Goal: Task Accomplishment & Management: Complete application form

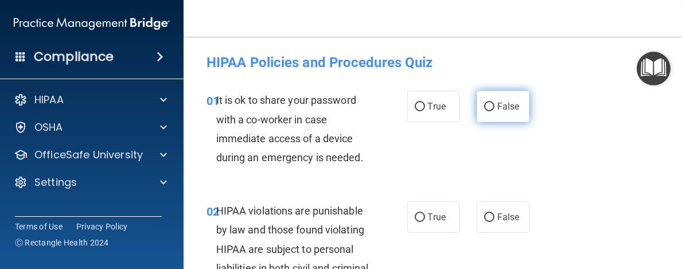
click at [484, 103] on input "False" at bounding box center [489, 107] width 10 height 9
radio input "true"
drag, startPoint x: 477, startPoint y: 105, endPoint x: 470, endPoint y: 106, distance: 7.5
click at [477, 106] on label "False" at bounding box center [503, 107] width 53 height 32
click at [484, 106] on input "False" at bounding box center [489, 107] width 10 height 9
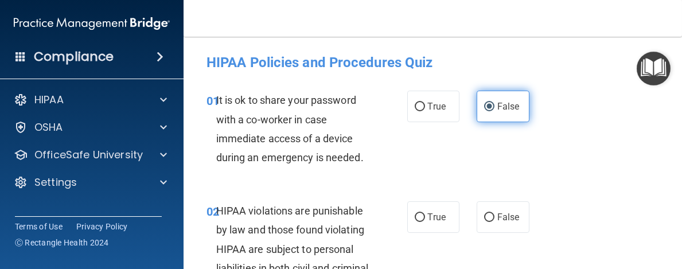
click at [477, 106] on label "False" at bounding box center [503, 107] width 53 height 32
click at [484, 106] on input "False" at bounding box center [489, 107] width 10 height 9
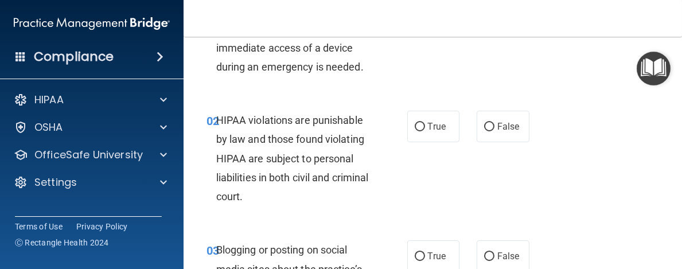
scroll to position [66, 0]
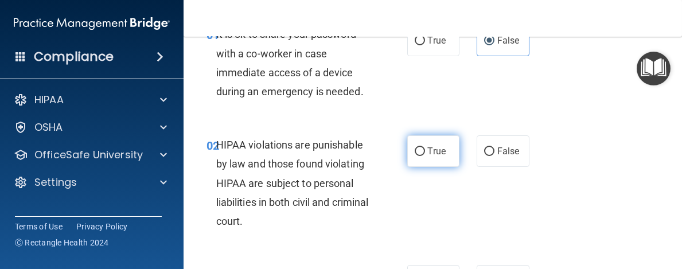
click at [418, 150] on input "True" at bounding box center [420, 151] width 10 height 9
radio input "true"
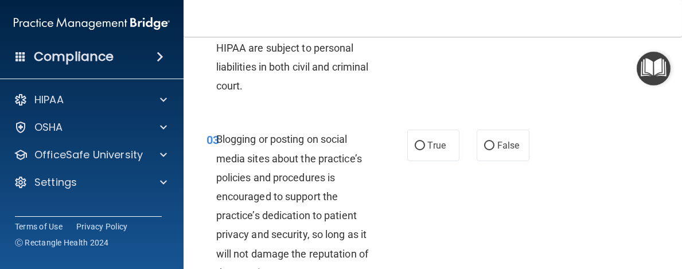
scroll to position [249, 0]
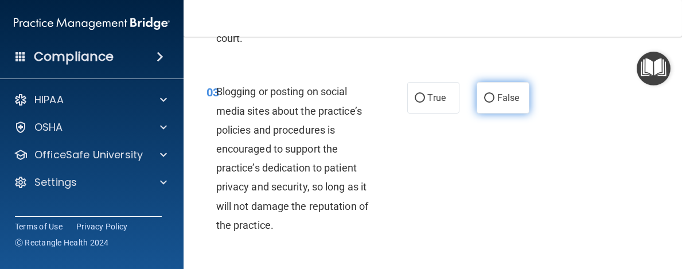
click at [484, 96] on input "False" at bounding box center [489, 98] width 10 height 9
radio input "true"
drag, startPoint x: 507, startPoint y: 186, endPoint x: 676, endPoint y: 71, distance: 204.3
click at [676, 71] on main "- HIPAA Policies and Procedures Quiz This quiz doesn’t expire until [DATE]. Are…" at bounding box center [433, 153] width 499 height 232
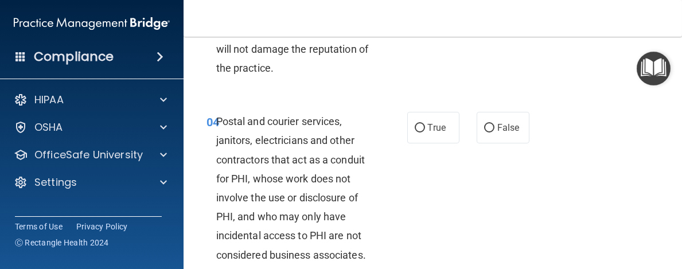
scroll to position [439, 0]
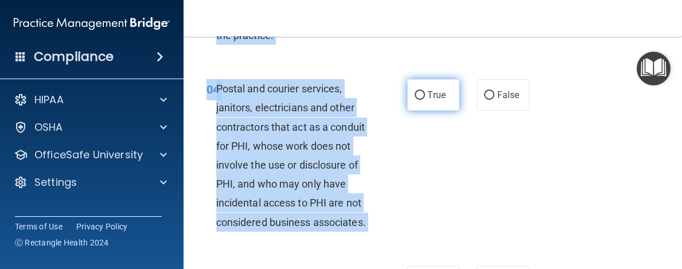
drag, startPoint x: 543, startPoint y: 18, endPoint x: 417, endPoint y: 91, distance: 146.2
click at [417, 91] on div "Toggle navigation [PERSON_NAME] [EMAIL_ADDRESS][DOMAIN_NAME] Manage My Enterpri…" at bounding box center [433, 134] width 499 height 269
drag, startPoint x: 417, startPoint y: 91, endPoint x: 488, endPoint y: 152, distance: 94.0
click at [488, 152] on div "04 Postal and courier services, janitors, electricians and other contractors th…" at bounding box center [433, 158] width 470 height 187
click at [390, 167] on div "04 Postal and courier services, janitors, electricians and other contractors th…" at bounding box center [306, 158] width 235 height 158
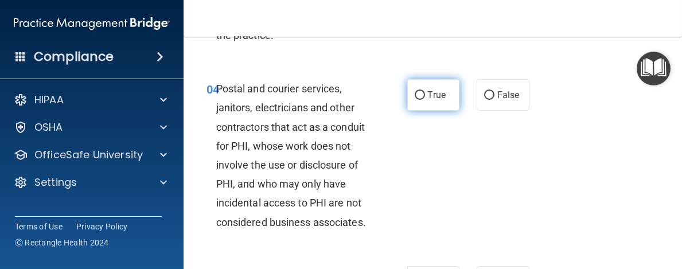
click at [415, 92] on input "True" at bounding box center [420, 95] width 10 height 9
radio input "true"
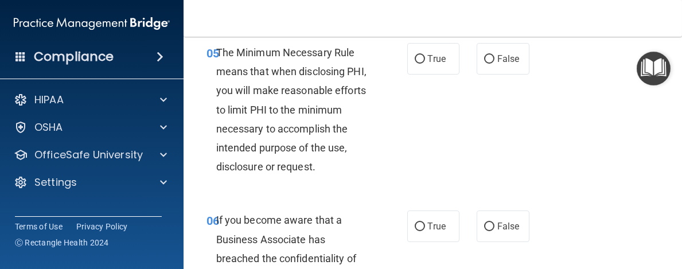
scroll to position [679, 0]
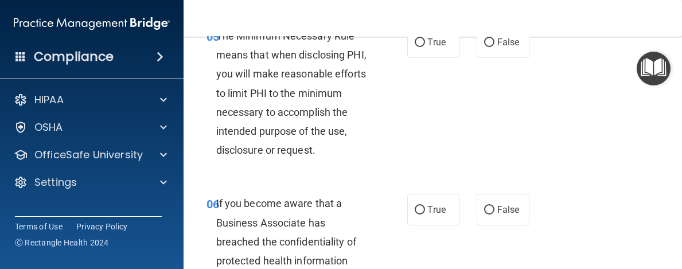
drag, startPoint x: 680, startPoint y: 18, endPoint x: 631, endPoint y: 17, distance: 48.8
click at [631, 17] on nav "Toggle navigation [PERSON_NAME] [EMAIL_ADDRESS][DOMAIN_NAME] Manage My Enterpri…" at bounding box center [433, 18] width 499 height 37
click at [415, 47] on input "True" at bounding box center [420, 42] width 10 height 9
radio input "true"
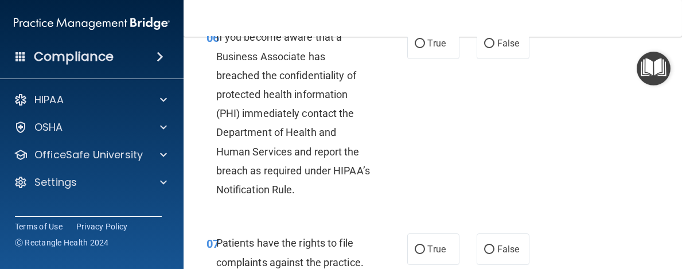
scroll to position [853, 0]
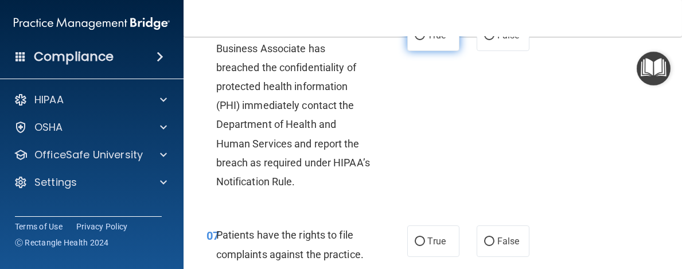
click at [415, 40] on input "True" at bounding box center [420, 36] width 10 height 9
radio input "true"
click at [407, 51] on label "True" at bounding box center [433, 36] width 53 height 32
click at [415, 40] on input "True" at bounding box center [420, 36] width 10 height 9
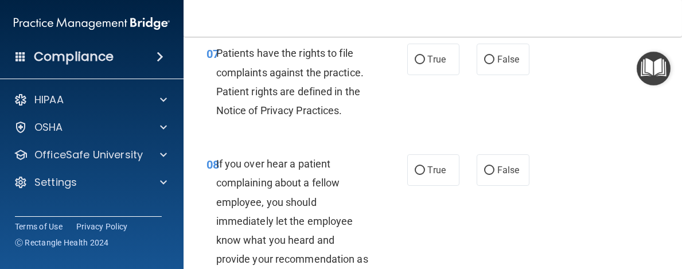
scroll to position [1044, 0]
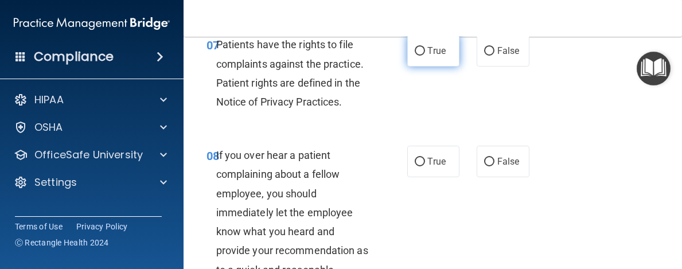
click at [415, 56] on input "True" at bounding box center [420, 51] width 10 height 9
radio input "true"
drag, startPoint x: 559, startPoint y: 209, endPoint x: 623, endPoint y: 216, distance: 63.5
click at [610, 230] on div "08 If you over hear a patient complaining about a fellow employee, you should i…" at bounding box center [433, 224] width 470 height 187
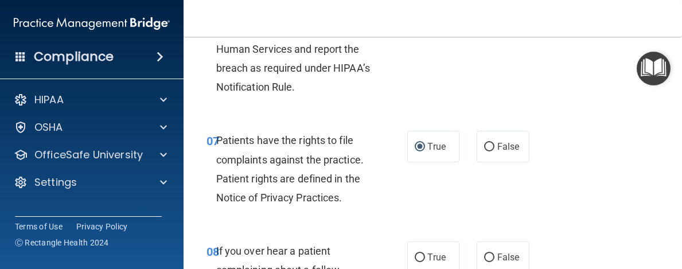
scroll to position [744, 0]
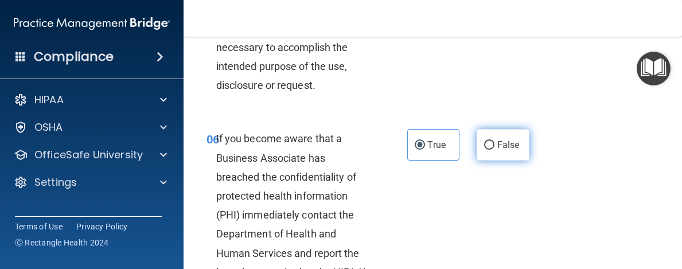
click at [485, 150] on input "False" at bounding box center [489, 145] width 10 height 9
radio input "true"
radio input "false"
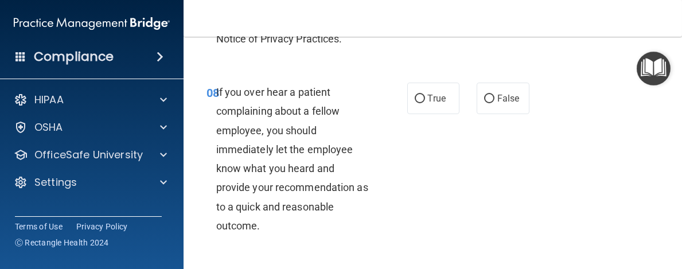
scroll to position [1135, 0]
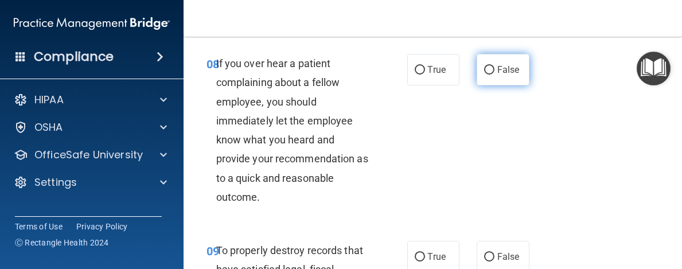
click at [484, 75] on input "False" at bounding box center [489, 70] width 10 height 9
radio input "true"
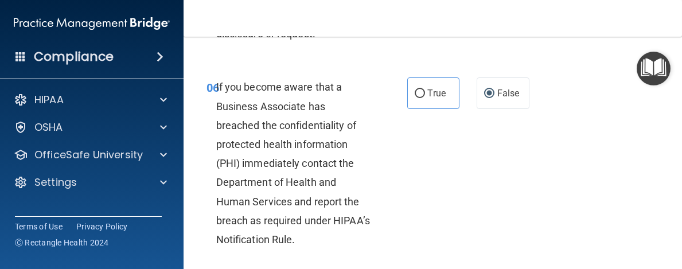
scroll to position [779, 0]
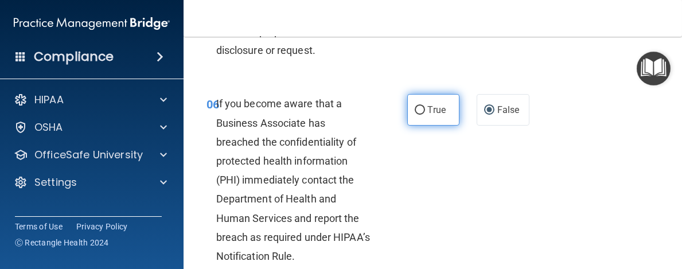
click at [416, 115] on input "True" at bounding box center [420, 110] width 10 height 9
radio input "true"
radio input "false"
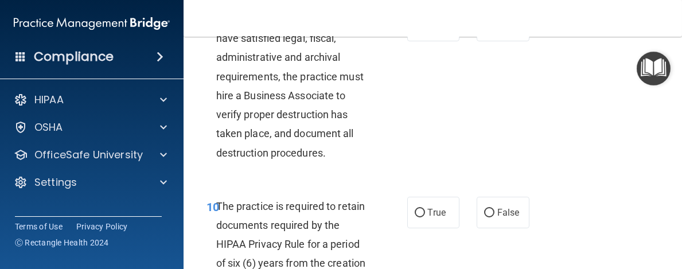
scroll to position [1375, 0]
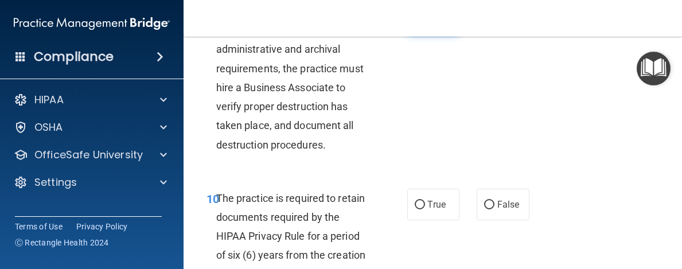
click at [415, 22] on input "True" at bounding box center [420, 18] width 10 height 9
radio input "true"
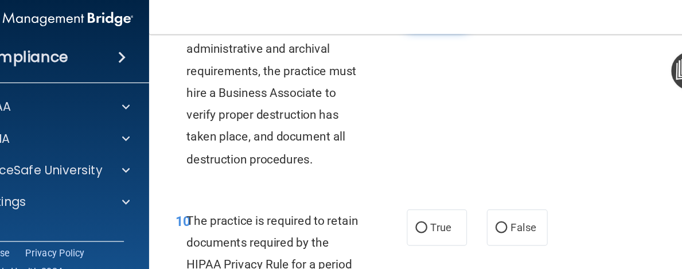
scroll to position [1376, 0]
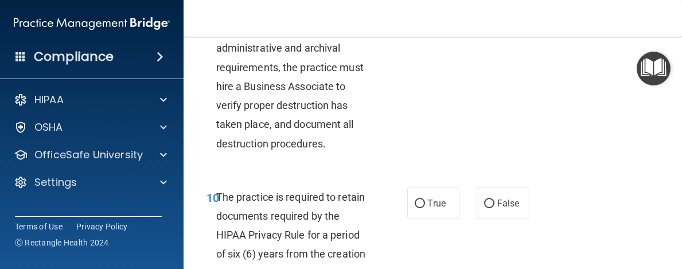
drag, startPoint x: 411, startPoint y: 53, endPoint x: 676, endPoint y: 123, distance: 274.0
click at [676, 123] on main "- HIPAA Policies and Procedures Quiz This quiz doesn’t expire until [DATE]. Are…" at bounding box center [433, 153] width 499 height 232
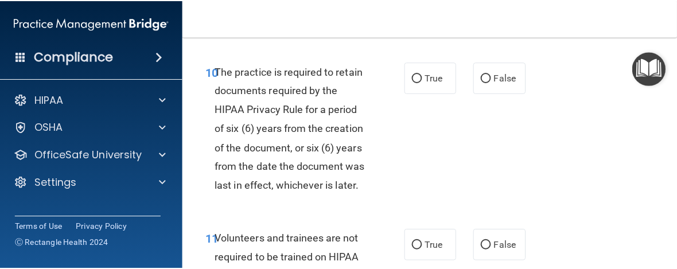
scroll to position [1518, 0]
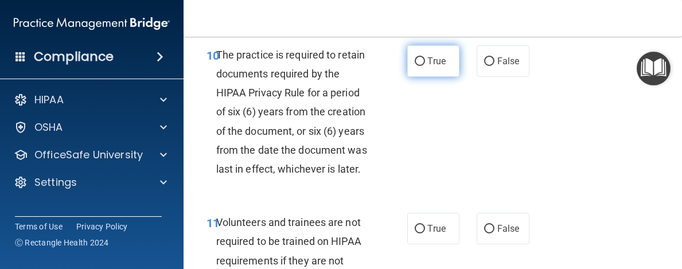
click at [415, 66] on input "True" at bounding box center [420, 61] width 10 height 9
radio input "true"
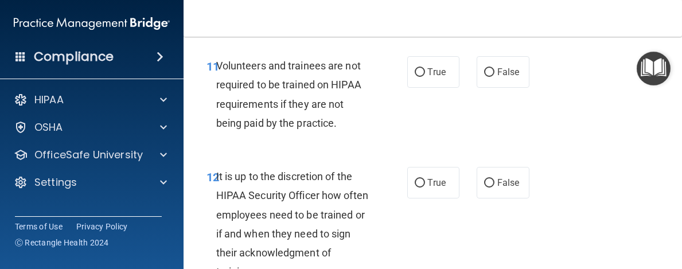
scroll to position [1667, 0]
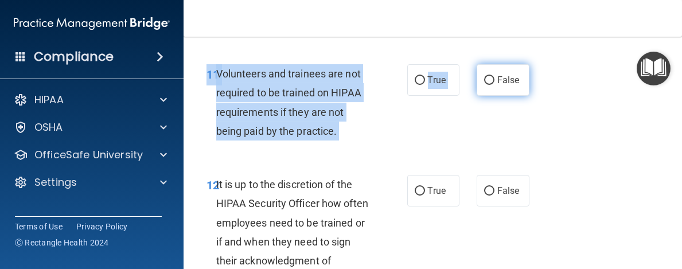
drag, startPoint x: 479, startPoint y: 94, endPoint x: 475, endPoint y: 137, distance: 43.8
drag, startPoint x: 475, startPoint y: 137, endPoint x: 483, endPoint y: 137, distance: 7.5
click at [484, 85] on input "False" at bounding box center [489, 80] width 10 height 9
radio input "true"
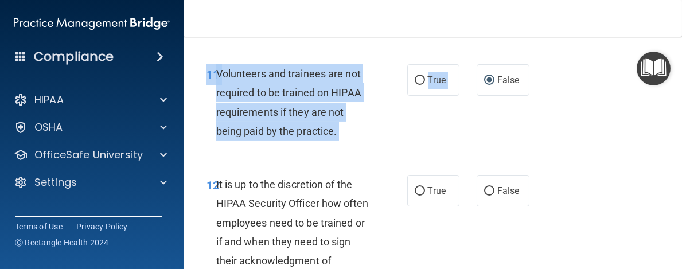
click at [427, 161] on div "11 Volunteers and trainees are not required to be trained on HIPAA requirements…" at bounding box center [433, 105] width 470 height 111
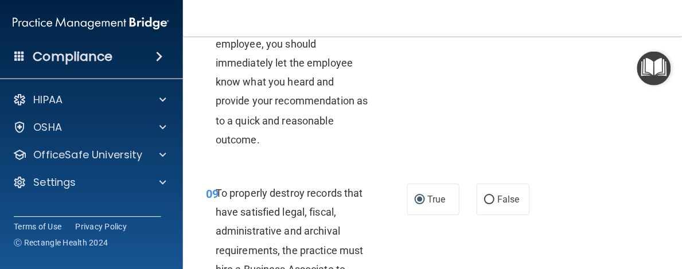
scroll to position [0, 0]
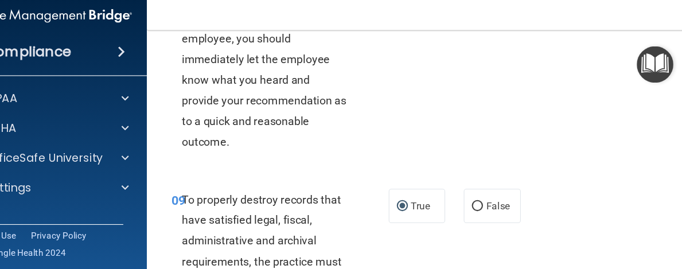
click at [595, 122] on div "08 If you over hear a patient complaining about a fellow employee, you should i…" at bounding box center [433, 75] width 470 height 187
drag, startPoint x: 595, startPoint y: 122, endPoint x: 605, endPoint y: 117, distance: 11.5
click at [605, 117] on div "08 If you over hear a patient complaining about a fellow employee, you should i…" at bounding box center [433, 75] width 470 height 187
click at [663, 116] on main "- HIPAA Policies and Procedures Quiz This quiz doesn’t expire until [DATE]. Are…" at bounding box center [433, 153] width 499 height 232
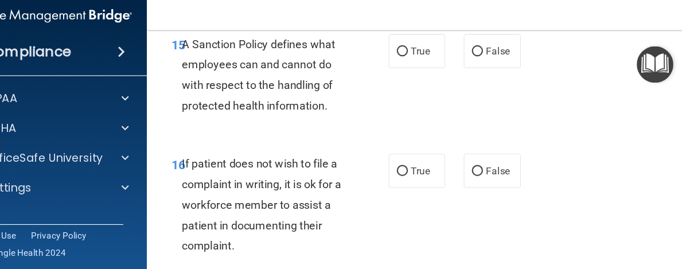
scroll to position [2264, 0]
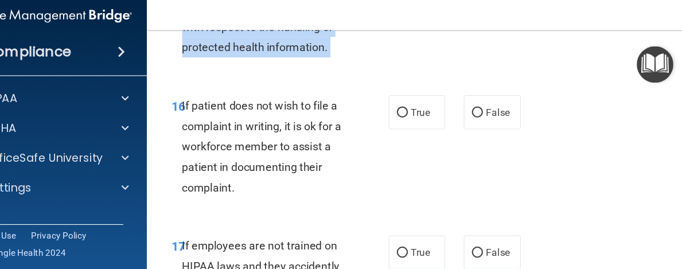
drag, startPoint x: 548, startPoint y: 143, endPoint x: 679, endPoint y: 161, distance: 131.4
click at [679, 161] on main "- HIPAA Policies and Procedures Quiz This quiz doesn’t expire until [DATE]. Are…" at bounding box center [433, 153] width 499 height 232
drag, startPoint x: 679, startPoint y: 161, endPoint x: 662, endPoint y: 159, distance: 16.7
click at [662, 159] on main "- HIPAA Policies and Procedures Quiz This quiz doesn’t expire until [DATE]. Are…" at bounding box center [433, 153] width 499 height 232
click at [649, 186] on div "16 If patient does not wish to file a complaint in writing, it is ok for a work…" at bounding box center [433, 148] width 470 height 130
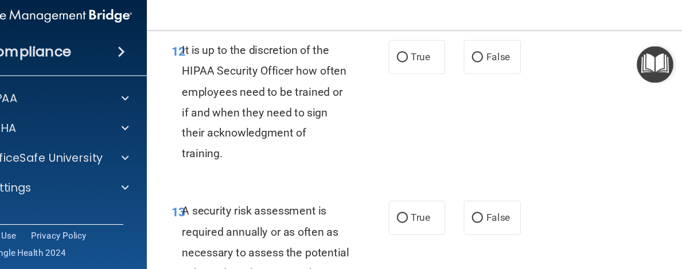
scroll to position [1780, 0]
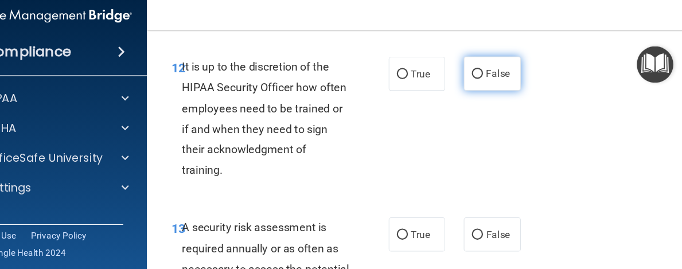
click at [484, 82] on input "False" at bounding box center [489, 77] width 10 height 9
radio input "true"
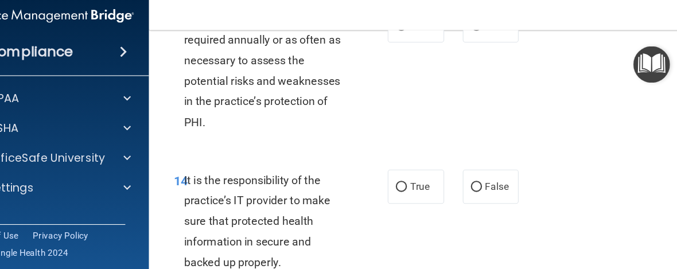
scroll to position [1989, 0]
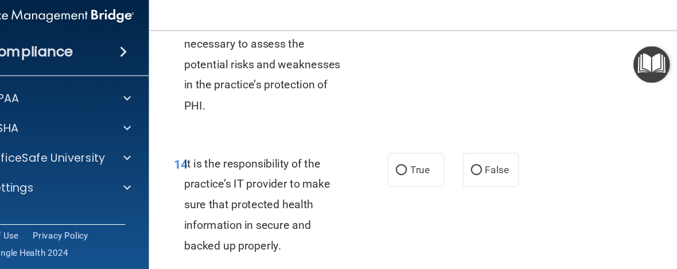
drag, startPoint x: 660, startPoint y: 153, endPoint x: 571, endPoint y: 159, distance: 89.1
click at [571, 159] on main "- HIPAA Policies and Procedures Quiz This quiz doesn’t expire until [DATE]. Are…" at bounding box center [430, 153] width 493 height 232
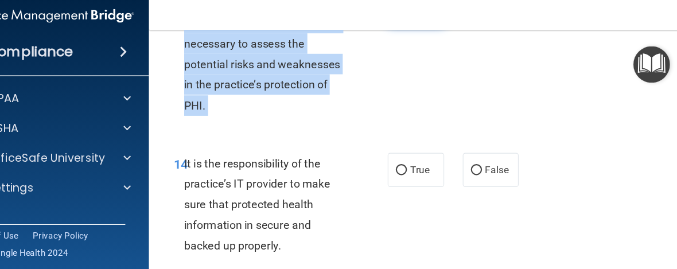
drag, startPoint x: 565, startPoint y: 137, endPoint x: 411, endPoint y: 85, distance: 162.4
click at [411, 85] on div "13 A security risk assessment is required annually or as often as necessary to …" at bounding box center [430, 61] width 465 height 149
click at [412, 22] on input "True" at bounding box center [417, 17] width 10 height 9
radio input "true"
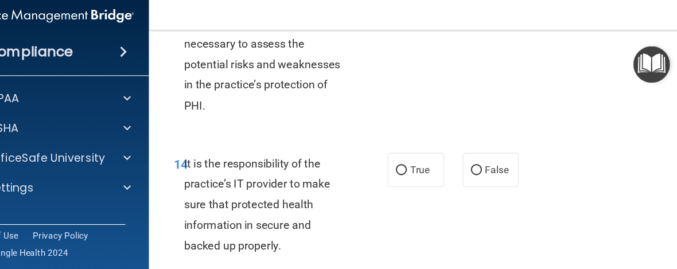
click at [508, 135] on div "13 A security risk assessment is required annually or as often as necessary to …" at bounding box center [430, 61] width 465 height 149
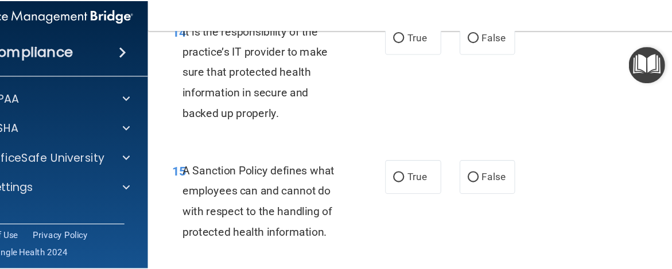
scroll to position [2150, 0]
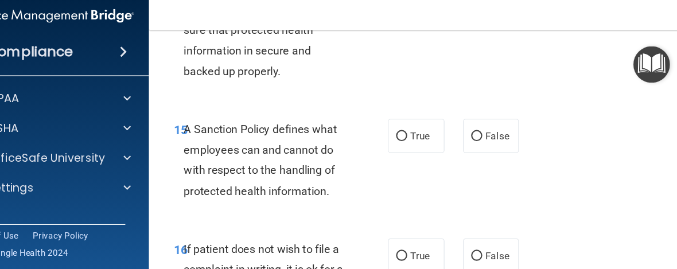
click at [412, 10] on input "True" at bounding box center [417, 5] width 10 height 9
radio input "true"
click at [543, 84] on div "14 It is the responsibility of the practice’s IT provider to make sure that pro…" at bounding box center [430, 40] width 465 height 130
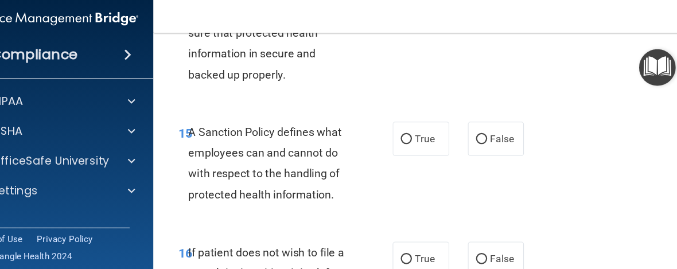
click at [524, 88] on div "14 It is the responsibility of the practice’s IT provider to make sure that pro…" at bounding box center [430, 40] width 465 height 130
click at [545, 104] on div "14 It is the responsibility of the practice’s IT provider to make sure that pro…" at bounding box center [430, 40] width 465 height 130
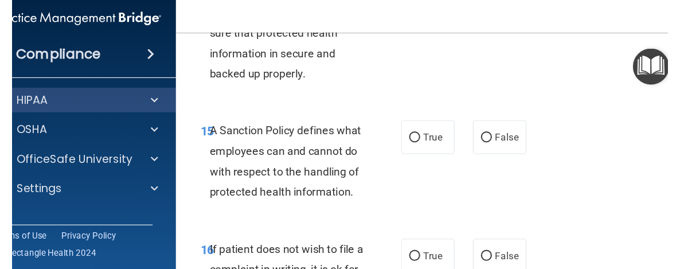
scroll to position [2227, 0]
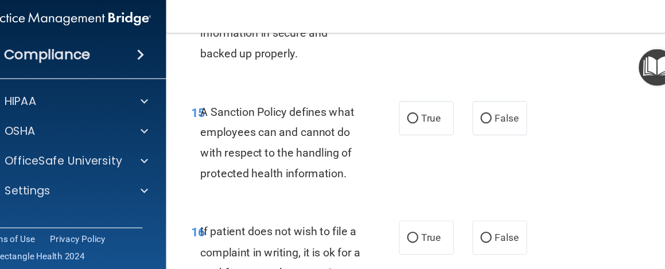
drag, startPoint x: 643, startPoint y: 9, endPoint x: 680, endPoint y: 8, distance: 37.9
click at [665, 8] on html "Compliance HIPAA Documents and Policies Report an Incident Business Associates …" at bounding box center [332, 134] width 665 height 269
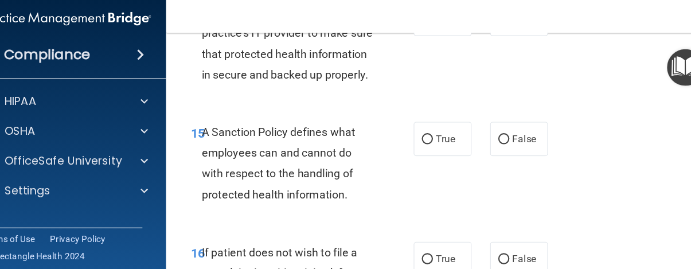
scroll to position [0, 0]
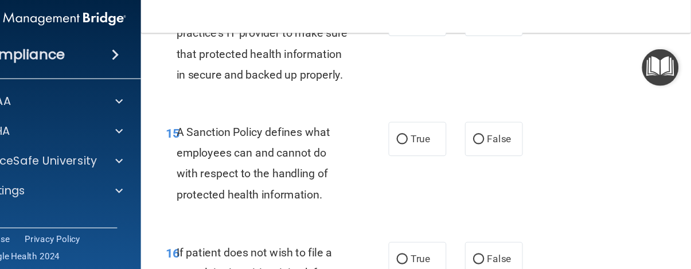
drag, startPoint x: 570, startPoint y: 133, endPoint x: 688, endPoint y: 169, distance: 123.4
click at [682, 169] on main "- HIPAA Policies and Procedures Quiz This quiz doesn’t expire until [DATE]. Are…" at bounding box center [438, 153] width 508 height 232
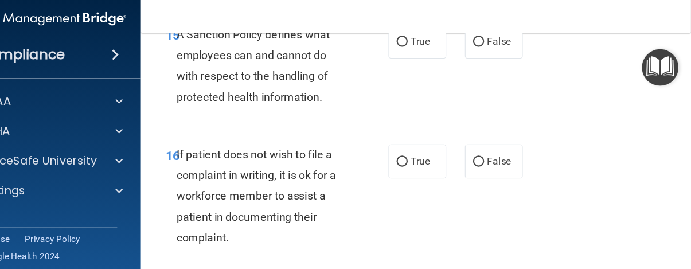
scroll to position [2179, 0]
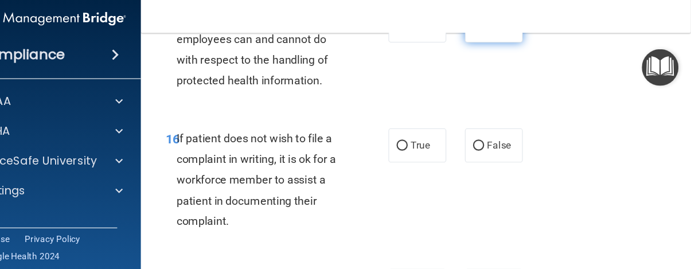
click at [491, 34] on input "False" at bounding box center [495, 30] width 10 height 9
radio input "true"
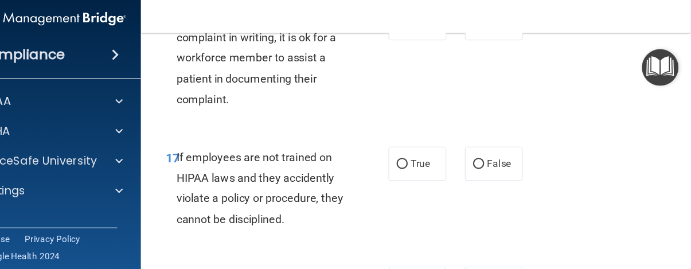
scroll to position [2277, 0]
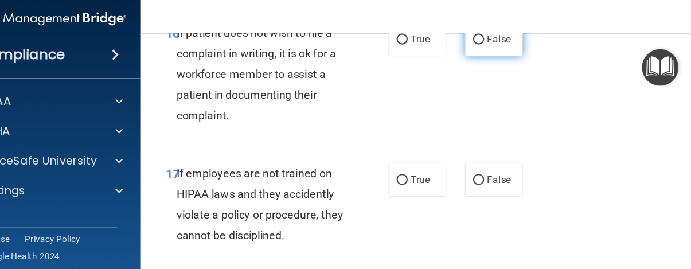
click at [490, 48] on input "False" at bounding box center [495, 43] width 10 height 9
radio input "true"
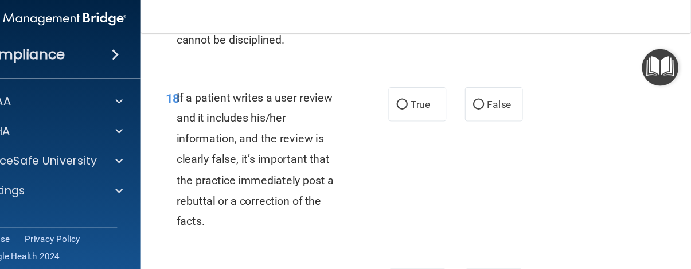
scroll to position [2465, 0]
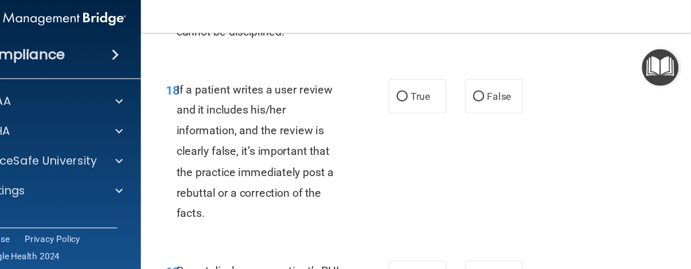
radio input "true"
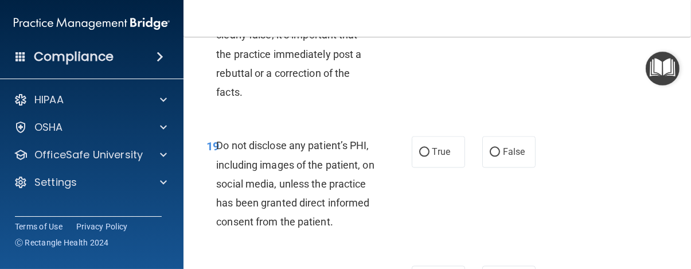
scroll to position [2584, 0]
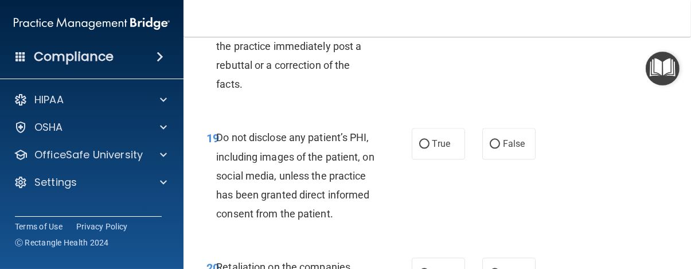
radio input "true"
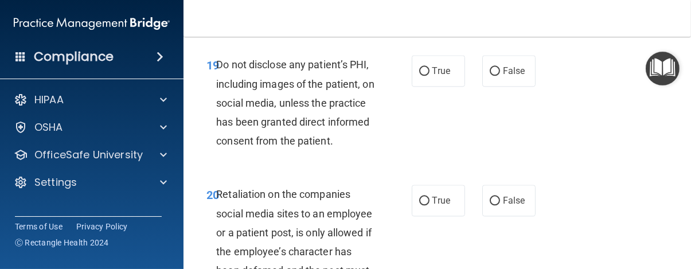
scroll to position [2664, 0]
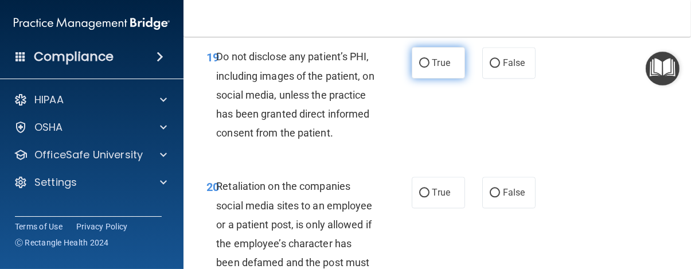
click at [419, 68] on input "True" at bounding box center [424, 63] width 10 height 9
radio input "true"
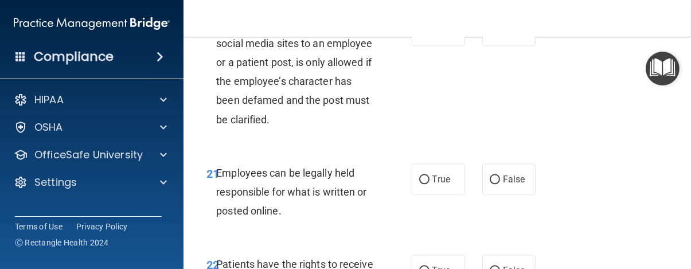
scroll to position [2865, 0]
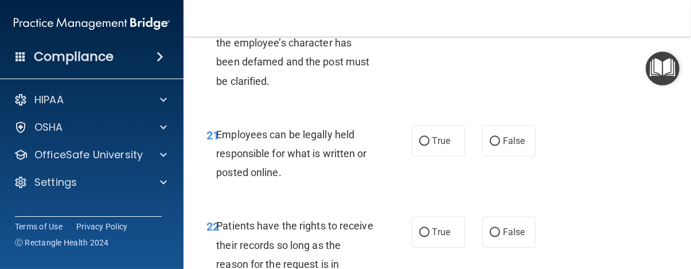
radio input "true"
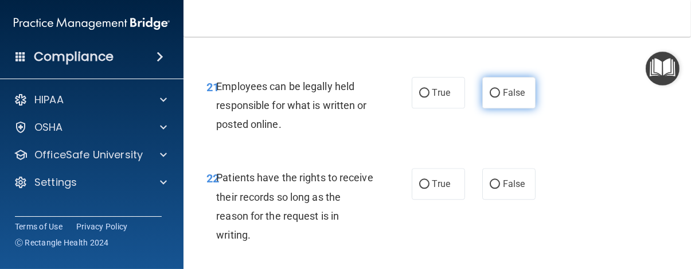
click at [490, 98] on input "False" at bounding box center [495, 93] width 10 height 9
radio input "true"
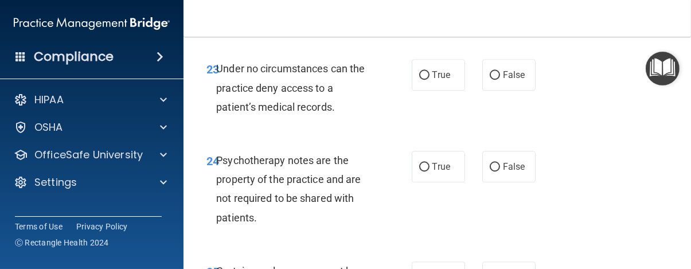
scroll to position [3143, 0]
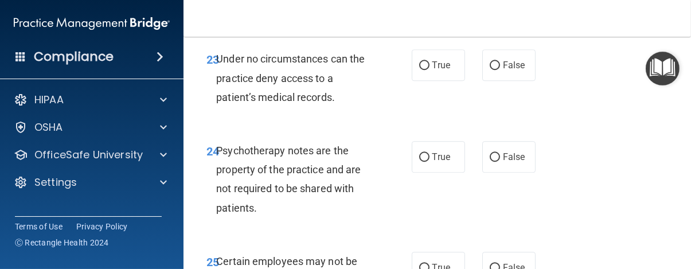
radio input "true"
click at [490, 70] on input "False" at bounding box center [495, 65] width 10 height 9
radio input "true"
drag, startPoint x: 636, startPoint y: 184, endPoint x: 690, endPoint y: 200, distance: 56.3
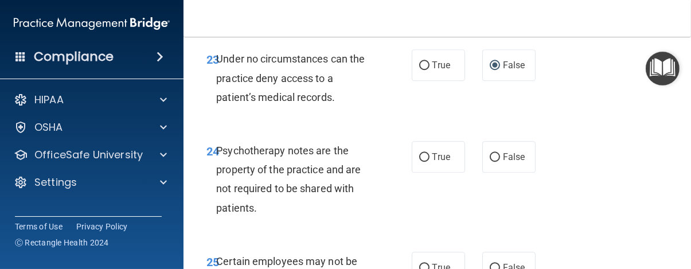
click at [682, 200] on main "- HIPAA Policies and Procedures Quiz This quiz doesn’t expire until [DATE]. Are…" at bounding box center [438, 153] width 508 height 232
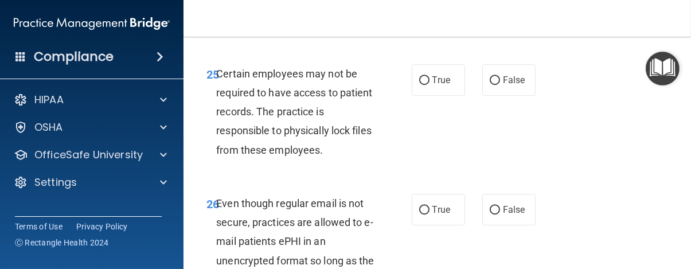
scroll to position [3347, 0]
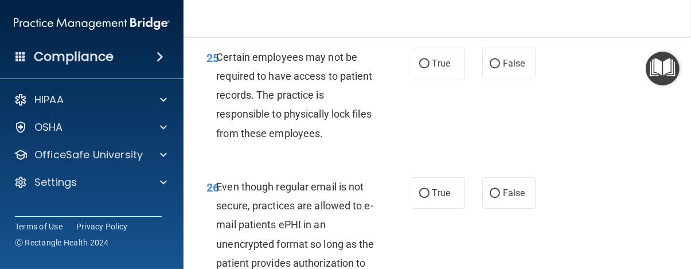
radio input "true"
click at [419, 68] on input "True" at bounding box center [424, 64] width 10 height 9
radio input "true"
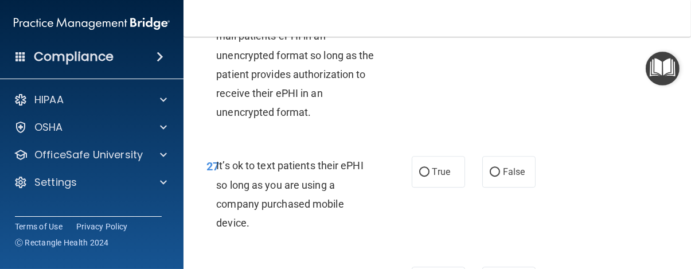
scroll to position [3528, 0]
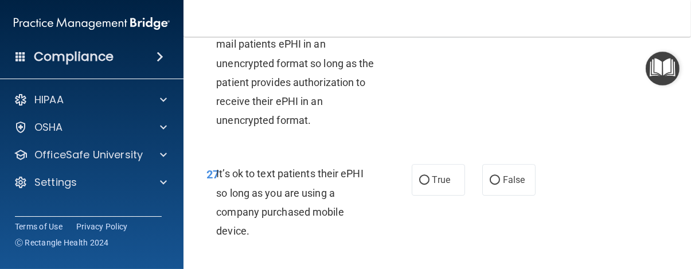
click at [419, 17] on input "True" at bounding box center [424, 13] width 10 height 9
radio input "true"
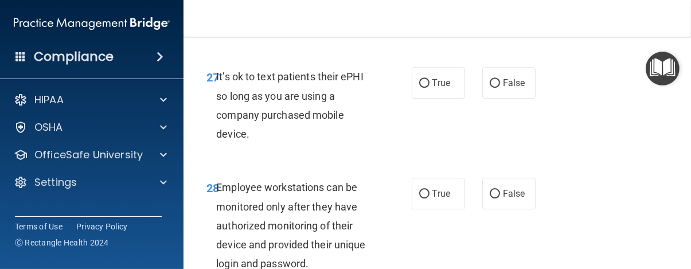
scroll to position [3633, 0]
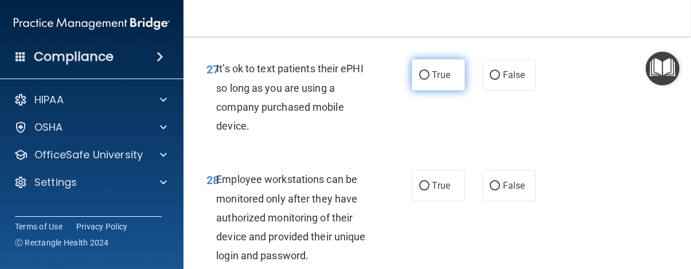
click at [419, 80] on input "True" at bounding box center [424, 75] width 10 height 9
radio input "true"
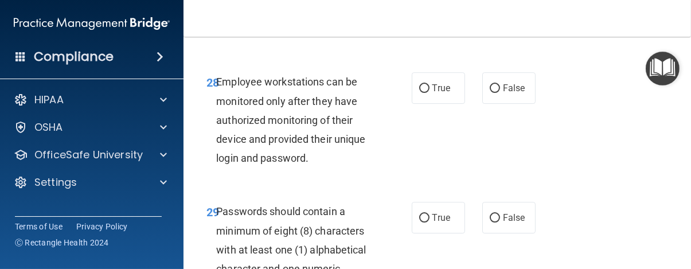
scroll to position [3746, 0]
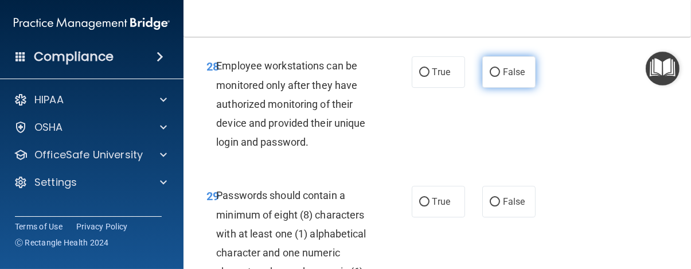
click at [491, 77] on input "False" at bounding box center [495, 72] width 10 height 9
radio input "true"
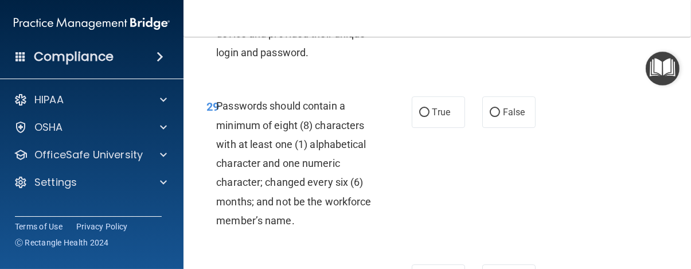
scroll to position [3853, 0]
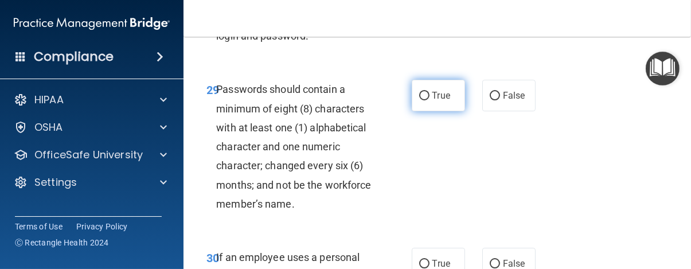
click at [419, 100] on input "True" at bounding box center [424, 96] width 10 height 9
radio input "true"
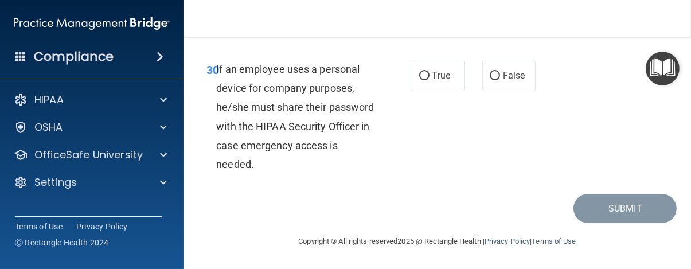
scroll to position [4096, 0]
click at [490, 80] on input "False" at bounding box center [495, 76] width 10 height 9
radio input "true"
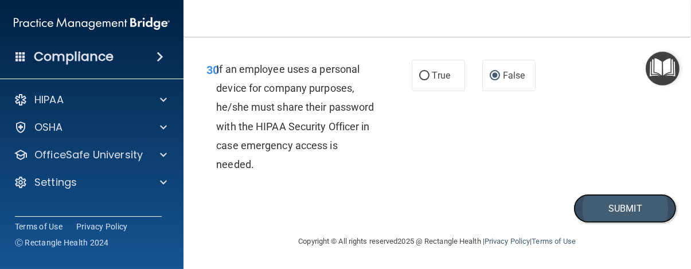
click at [624, 223] on button "Submit" at bounding box center [625, 208] width 103 height 29
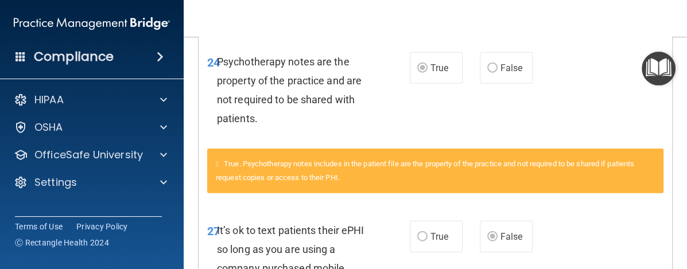
scroll to position [1899, 0]
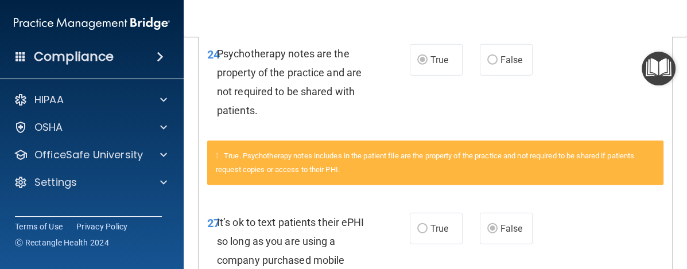
click at [676, 236] on main "Calculating your score.... You did not pass the " HIPAA Policies and Procedures…" at bounding box center [435, 153] width 503 height 232
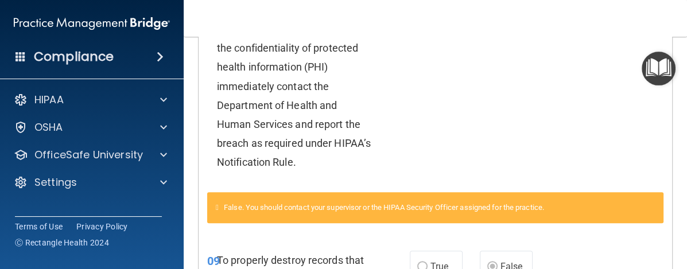
scroll to position [0, 0]
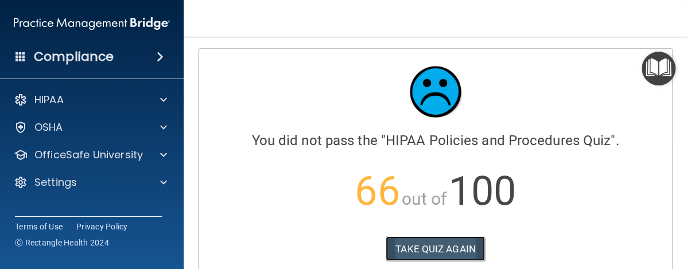
click at [442, 245] on button "TAKE QUIZ AGAIN" at bounding box center [435, 248] width 99 height 25
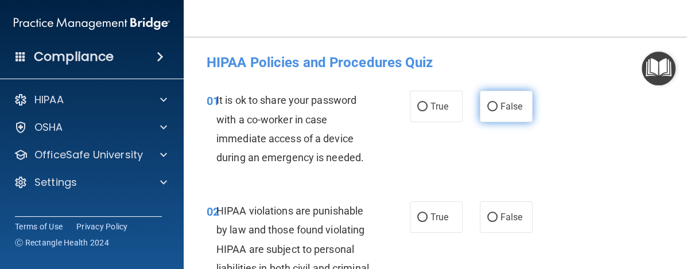
click at [487, 107] on input "False" at bounding box center [492, 107] width 10 height 9
radio input "true"
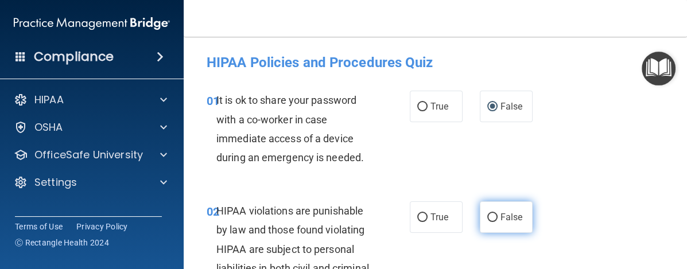
click at [487, 218] on input "False" at bounding box center [492, 217] width 10 height 9
radio input "true"
click at [487, 218] on input "False" at bounding box center [492, 217] width 10 height 9
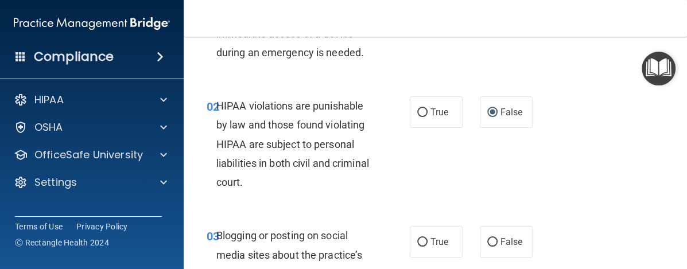
scroll to position [153, 0]
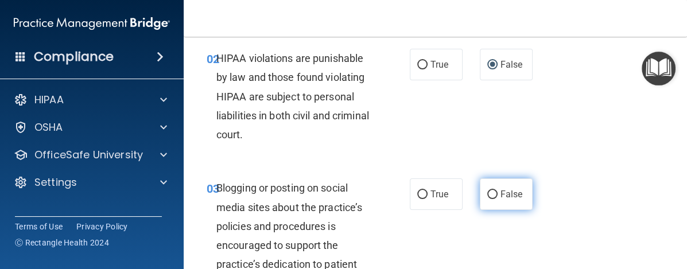
click at [487, 192] on input "False" at bounding box center [492, 194] width 10 height 9
radio input "true"
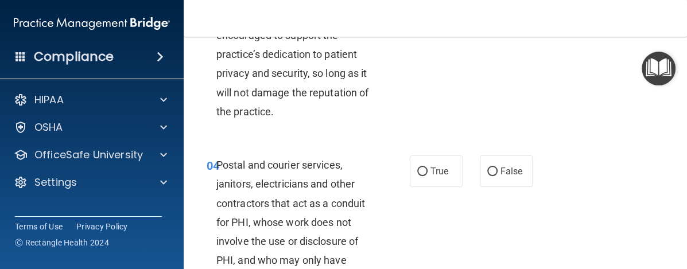
scroll to position [372, 0]
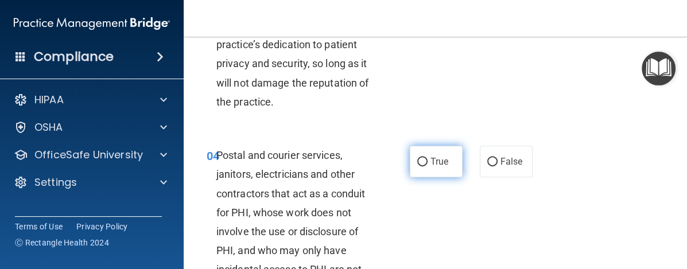
click at [417, 159] on input "True" at bounding box center [422, 162] width 10 height 9
radio input "true"
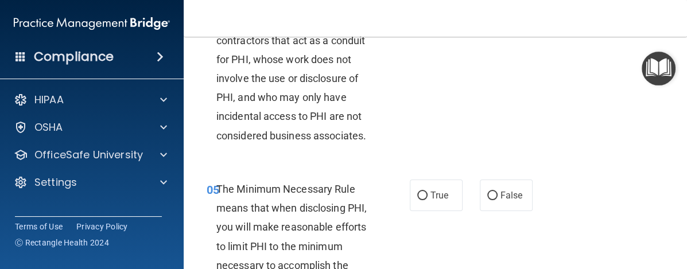
scroll to position [602, 0]
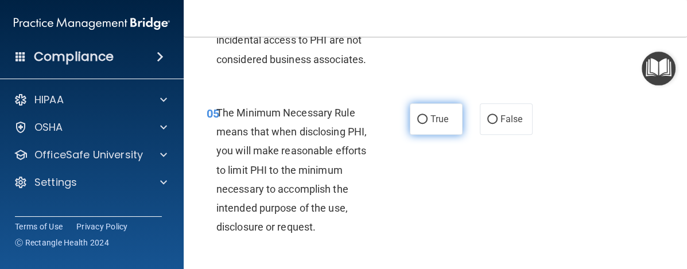
click at [417, 116] on input "True" at bounding box center [422, 119] width 10 height 9
radio input "true"
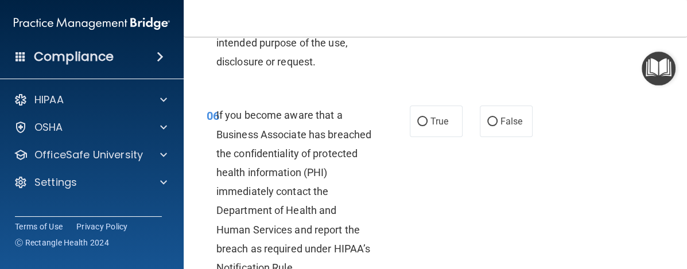
scroll to position [759, 0]
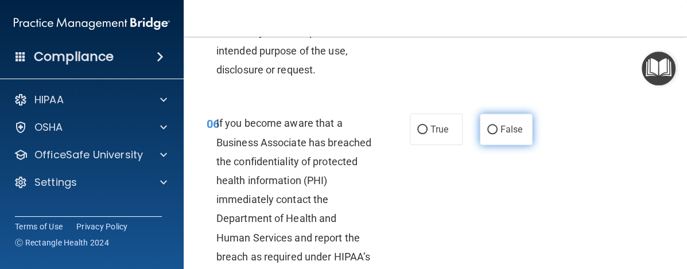
click at [487, 128] on input "False" at bounding box center [492, 130] width 10 height 9
radio input "true"
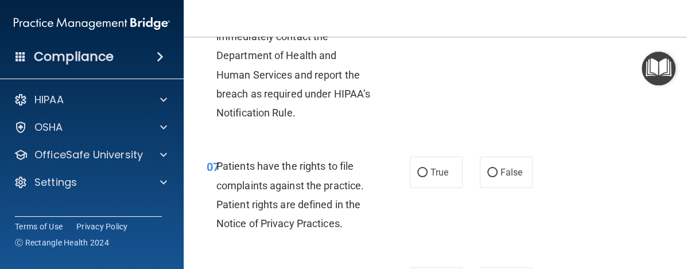
scroll to position [931, 0]
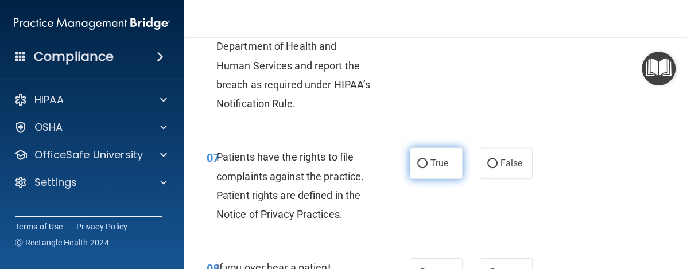
click at [417, 162] on input "True" at bounding box center [422, 163] width 10 height 9
radio input "true"
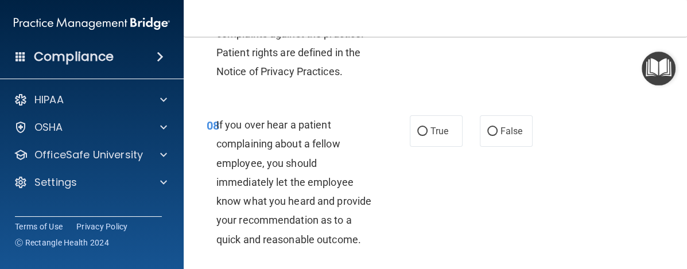
scroll to position [1122, 0]
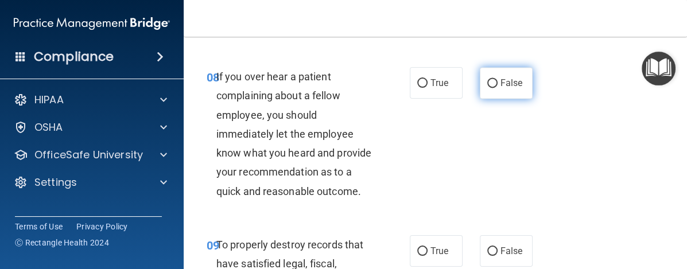
click at [487, 81] on input "False" at bounding box center [492, 83] width 10 height 9
radio input "true"
click at [487, 81] on input "False" at bounding box center [492, 83] width 10 height 9
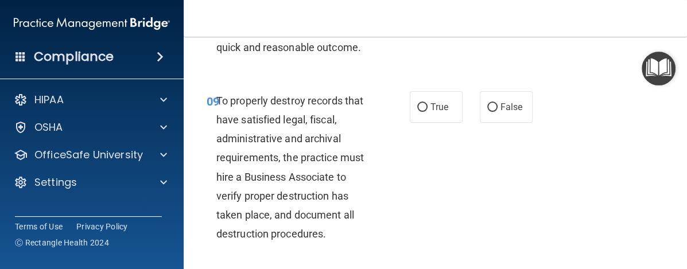
scroll to position [1285, 0]
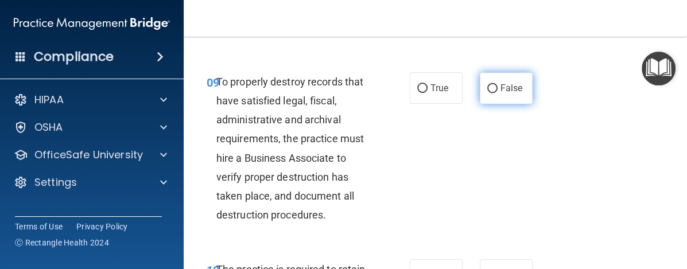
click at [487, 93] on input "False" at bounding box center [492, 88] width 10 height 9
radio input "true"
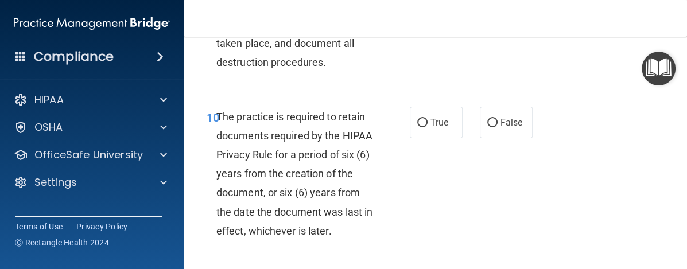
scroll to position [1505, 0]
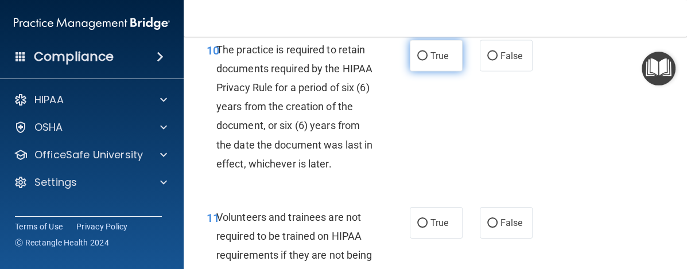
click at [417, 60] on input "True" at bounding box center [422, 56] width 10 height 9
radio input "true"
click at [417, 60] on input "True" at bounding box center [422, 56] width 10 height 9
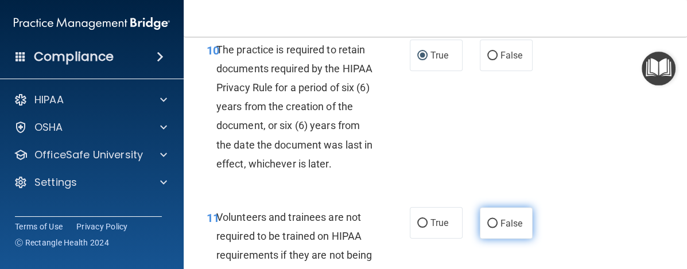
click at [487, 228] on input "False" at bounding box center [492, 223] width 10 height 9
radio input "true"
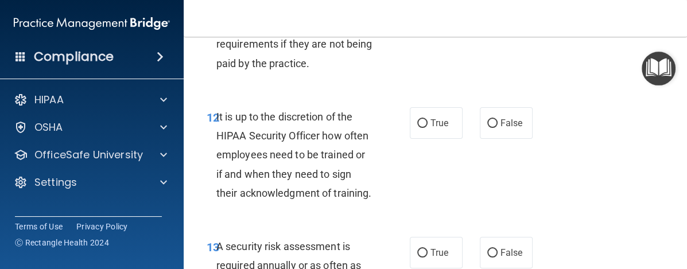
scroll to position [1734, 0]
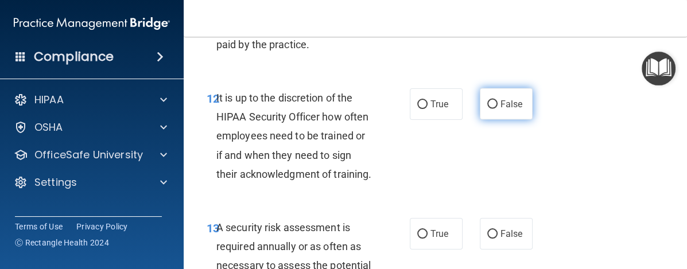
click at [487, 109] on input "False" at bounding box center [492, 104] width 10 height 9
radio input "true"
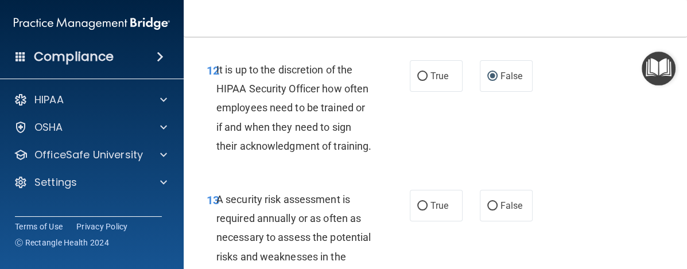
scroll to position [1877, 0]
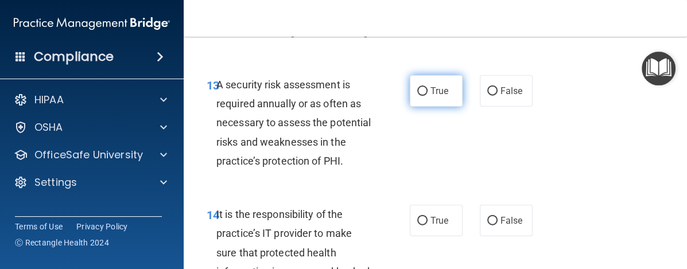
click at [417, 96] on input "True" at bounding box center [422, 91] width 10 height 9
radio input "true"
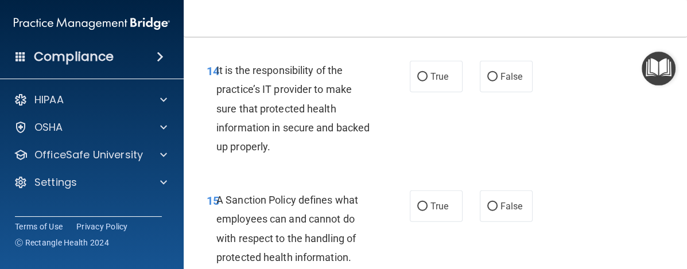
scroll to position [2088, 0]
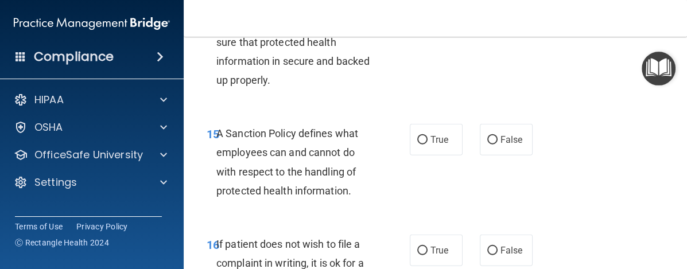
click at [487, 15] on input "False" at bounding box center [492, 10] width 10 height 9
radio input "true"
click at [487, 15] on input "False" at bounding box center [492, 10] width 10 height 9
click at [487, 145] on input "False" at bounding box center [492, 140] width 10 height 9
radio input "true"
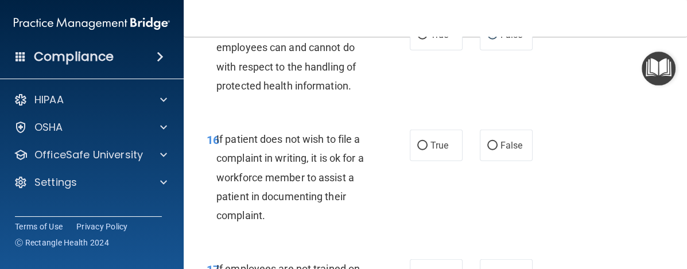
scroll to position [2185, 0]
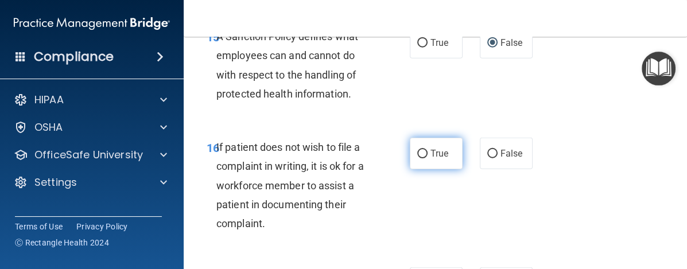
click at [417, 158] on input "True" at bounding box center [422, 154] width 10 height 9
radio input "true"
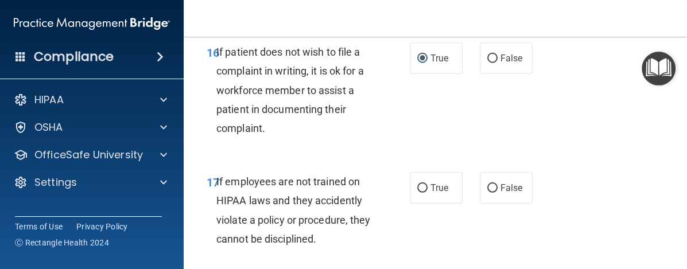
scroll to position [2328, 0]
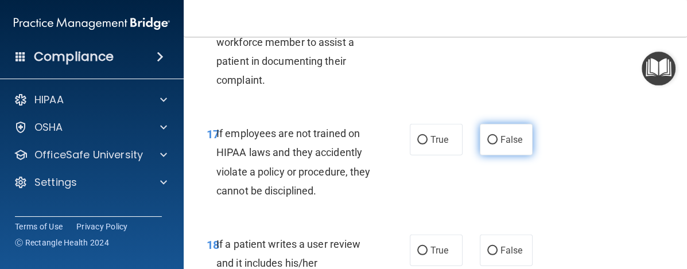
click at [487, 145] on input "False" at bounding box center [492, 140] width 10 height 9
radio input "true"
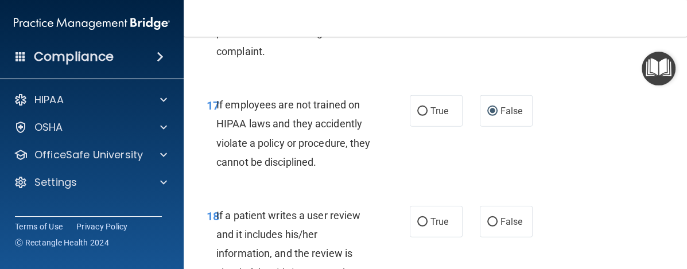
scroll to position [2462, 0]
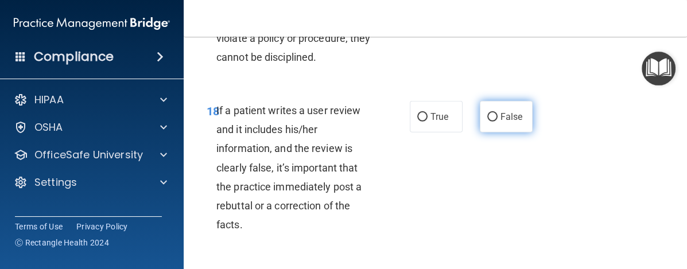
click at [487, 122] on input "False" at bounding box center [492, 117] width 10 height 9
radio input "true"
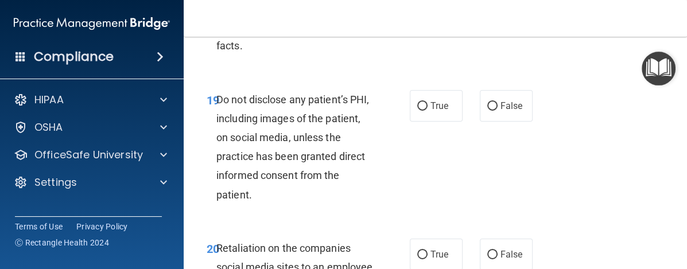
scroll to position [2650, 0]
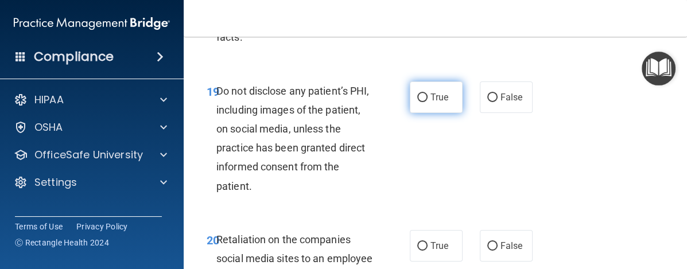
click at [417, 102] on input "True" at bounding box center [422, 98] width 10 height 9
radio input "true"
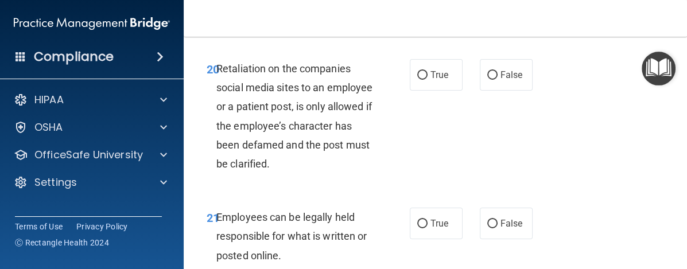
scroll to position [2845, 0]
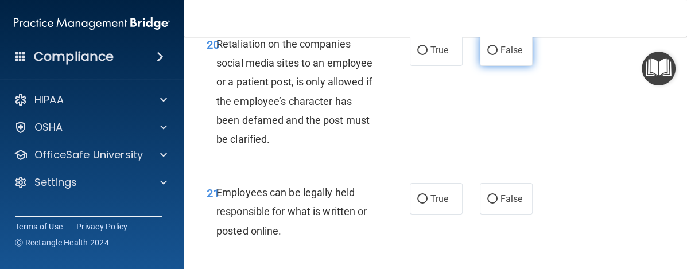
click at [487, 55] on input "False" at bounding box center [492, 50] width 10 height 9
radio input "true"
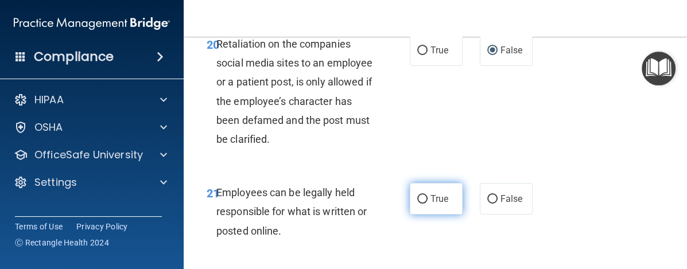
click at [417, 204] on input "True" at bounding box center [422, 199] width 10 height 9
radio input "true"
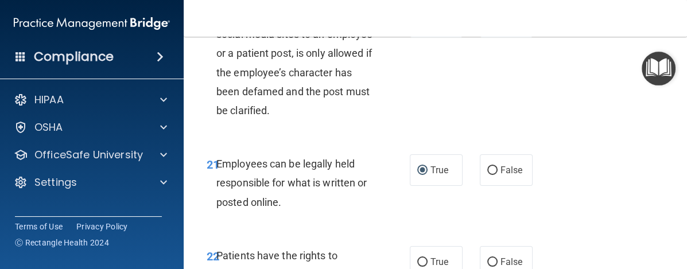
scroll to position [2998, 0]
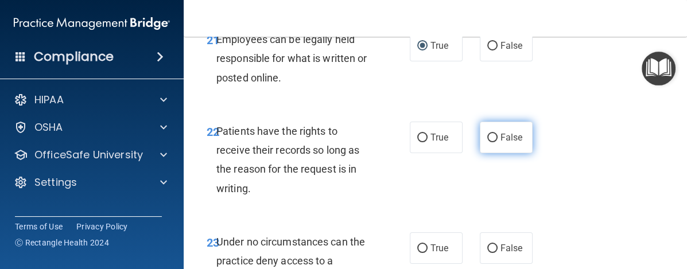
click at [487, 142] on input "False" at bounding box center [492, 138] width 10 height 9
radio input "true"
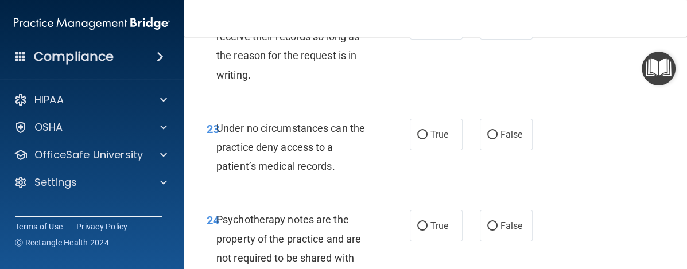
scroll to position [3153, 0]
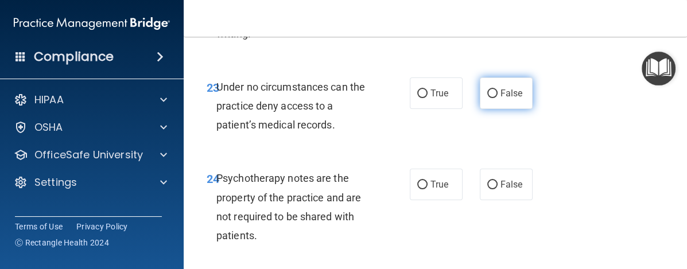
click at [487, 98] on input "False" at bounding box center [492, 94] width 10 height 9
radio input "true"
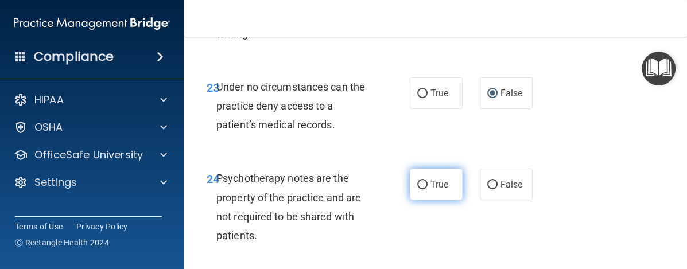
click at [417, 189] on input "True" at bounding box center [422, 185] width 10 height 9
radio input "true"
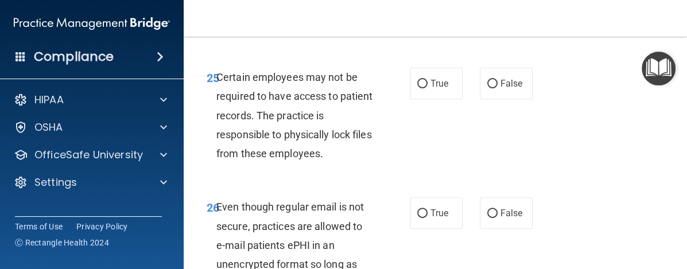
scroll to position [3390, 0]
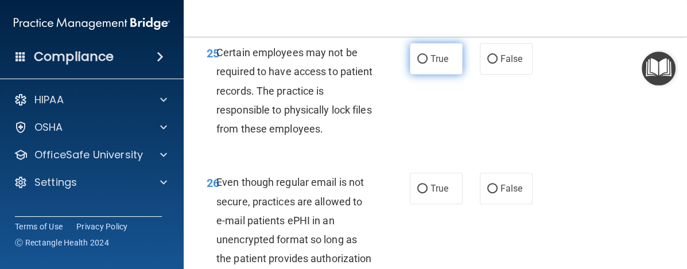
click at [417, 64] on input "True" at bounding box center [422, 59] width 10 height 9
radio input "true"
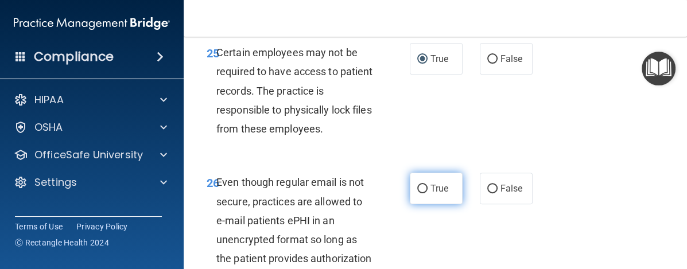
click at [417, 193] on input "True" at bounding box center [422, 189] width 10 height 9
radio input "true"
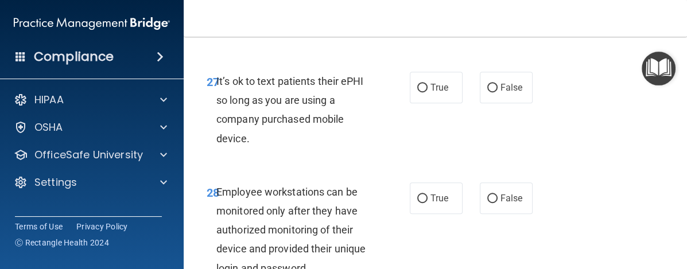
scroll to position [3667, 0]
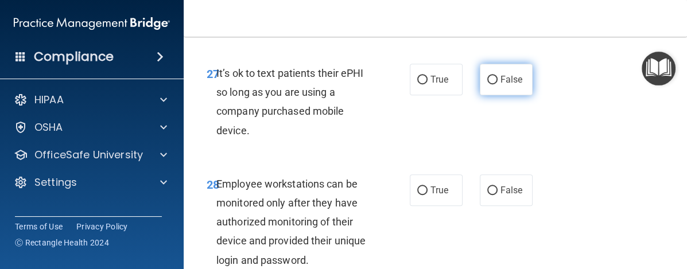
click at [488, 84] on input "False" at bounding box center [492, 80] width 10 height 9
radio input "true"
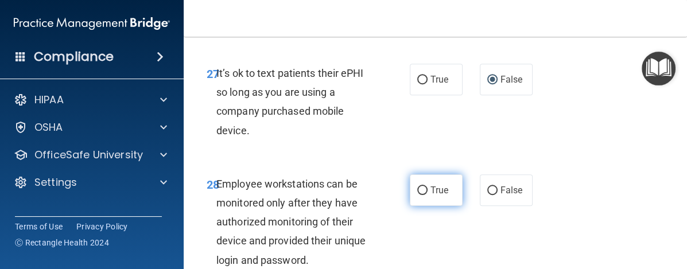
click at [417, 195] on input "True" at bounding box center [422, 190] width 10 height 9
radio input "true"
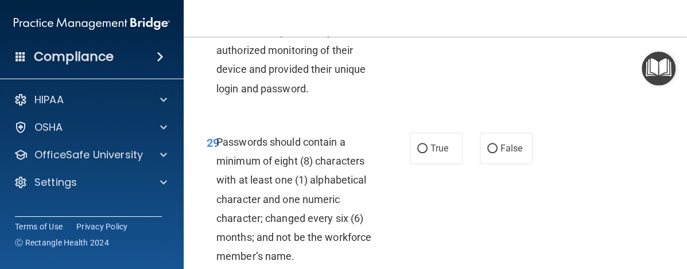
scroll to position [3814, 0]
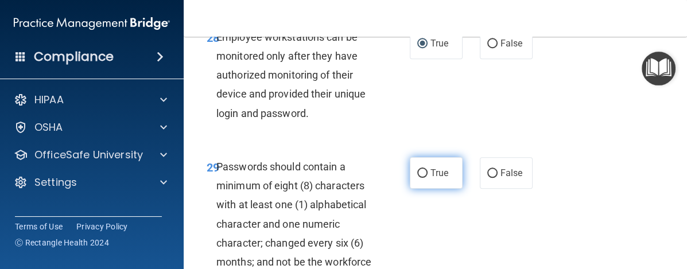
click at [417, 178] on input "True" at bounding box center [422, 173] width 10 height 9
radio input "true"
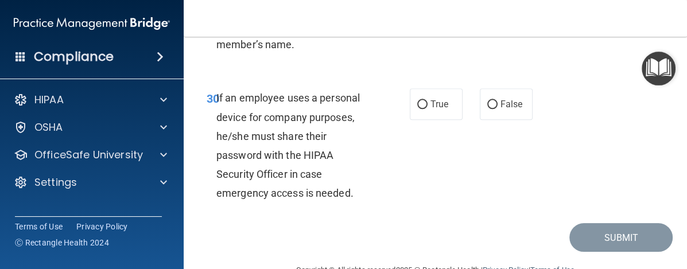
scroll to position [4059, 0]
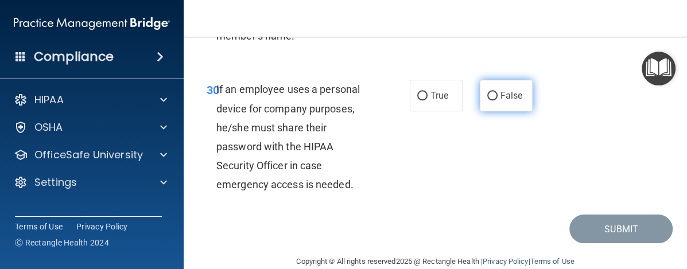
click at [488, 100] on input "False" at bounding box center [492, 96] width 10 height 9
radio input "true"
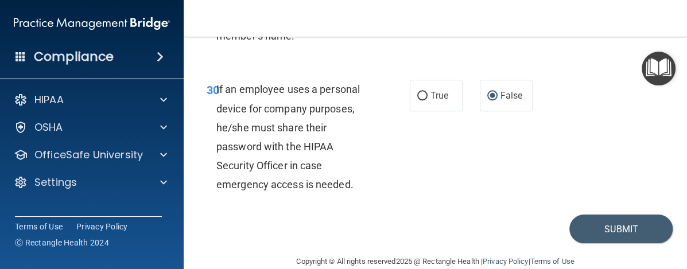
scroll to position [4136, 0]
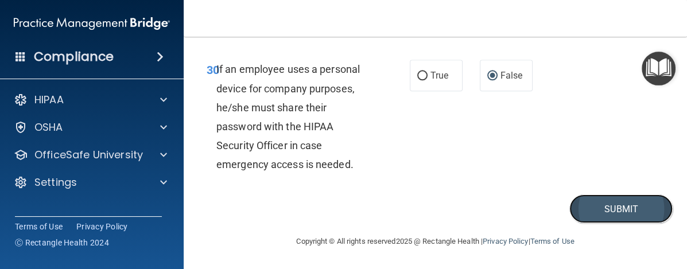
click at [618, 209] on button "Submit" at bounding box center [620, 208] width 103 height 29
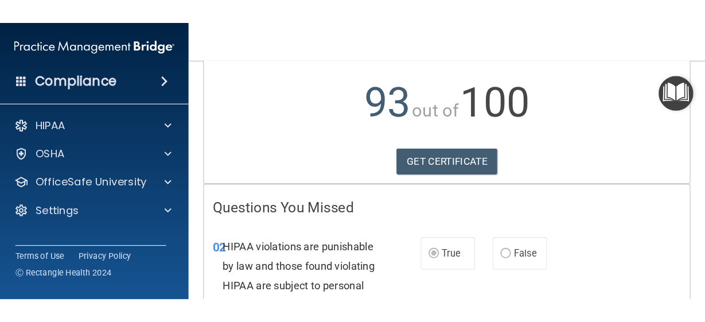
scroll to position [130, 0]
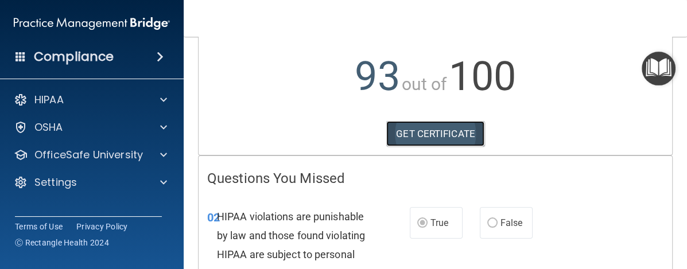
click at [425, 135] on link "GET CERTIFICATE" at bounding box center [435, 133] width 98 height 25
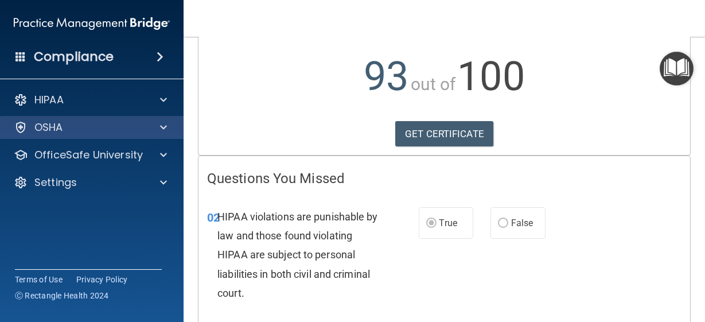
click at [129, 135] on div "OSHA" at bounding box center [92, 127] width 184 height 23
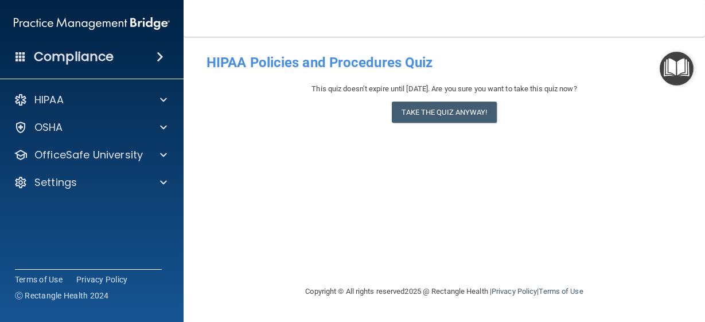
click at [682, 269] on main "- HIPAA Policies and Procedures Quiz This quiz doesn’t expire until [DATE]. Are…" at bounding box center [445, 179] width 522 height 285
click at [446, 114] on button "Take the quiz anyway!" at bounding box center [444, 112] width 104 height 21
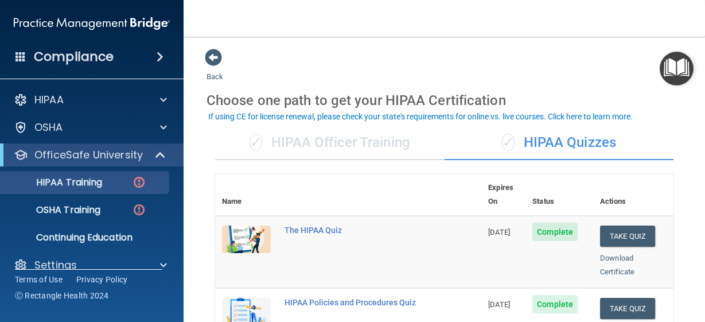
drag, startPoint x: 418, startPoint y: 209, endPoint x: 425, endPoint y: 235, distance: 27.1
click at [425, 235] on td "The HIPAA Quiz" at bounding box center [380, 252] width 204 height 72
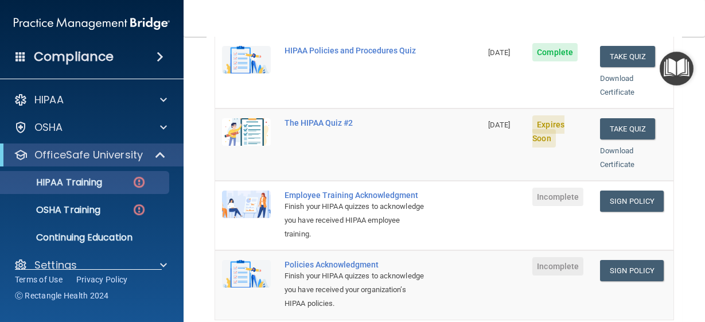
scroll to position [256, 0]
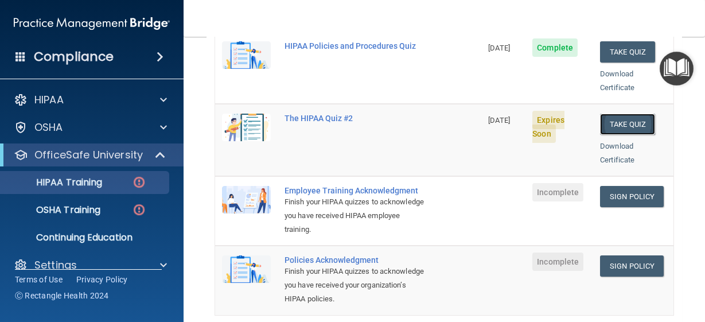
click at [627, 114] on button "Take Quiz" at bounding box center [627, 124] width 55 height 21
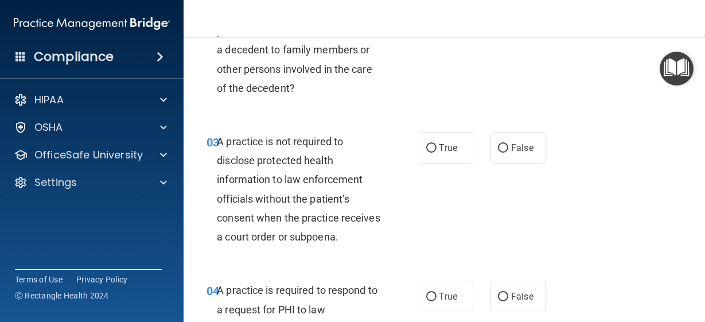
click at [627, 110] on div "02 The HIPAA Privacy Rule permits a covered entity to disclose protected health…" at bounding box center [444, 43] width 493 height 149
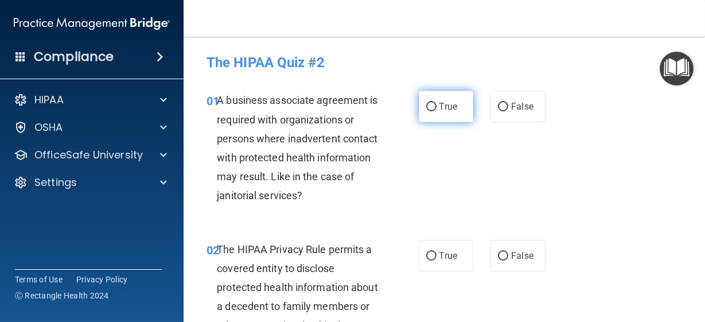
click at [426, 105] on input "True" at bounding box center [431, 107] width 10 height 9
radio input "true"
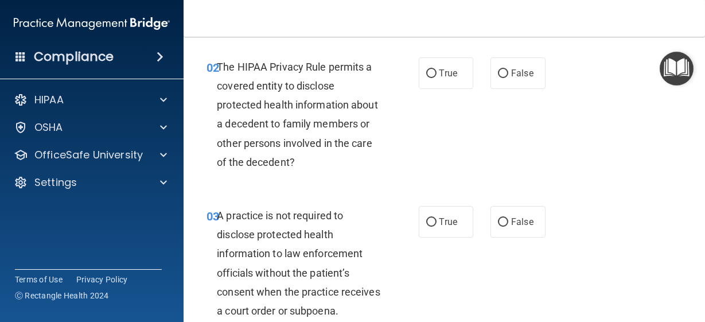
scroll to position [189, 0]
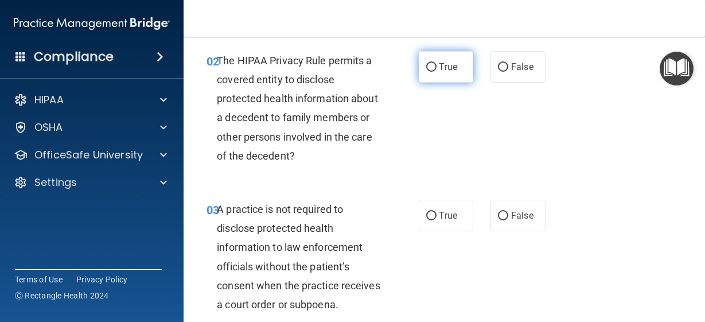
click at [427, 66] on input "True" at bounding box center [431, 67] width 10 height 9
radio input "true"
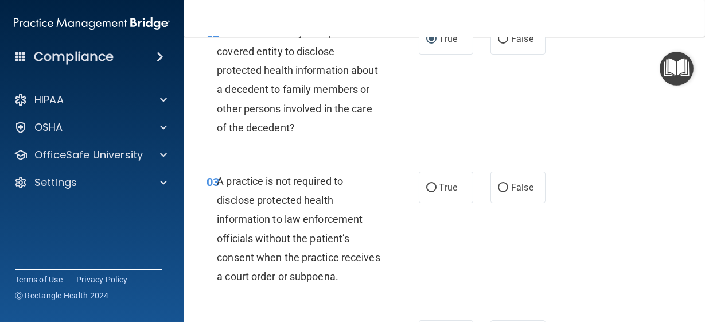
scroll to position [284, 0]
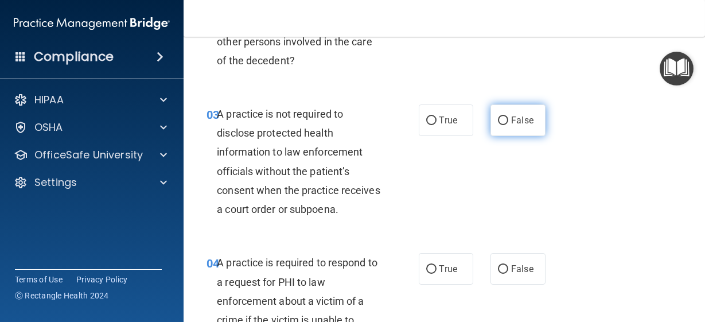
click at [498, 125] on input "False" at bounding box center [503, 120] width 10 height 9
radio input "true"
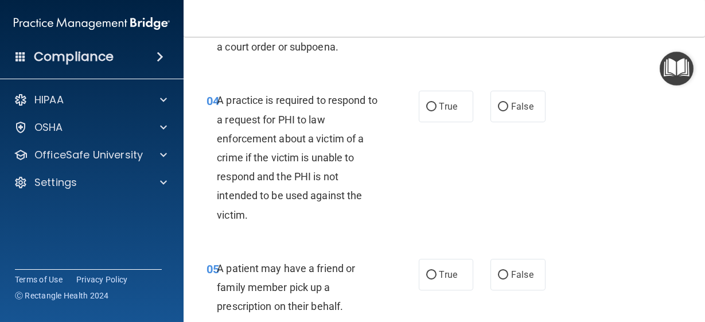
scroll to position [456, 0]
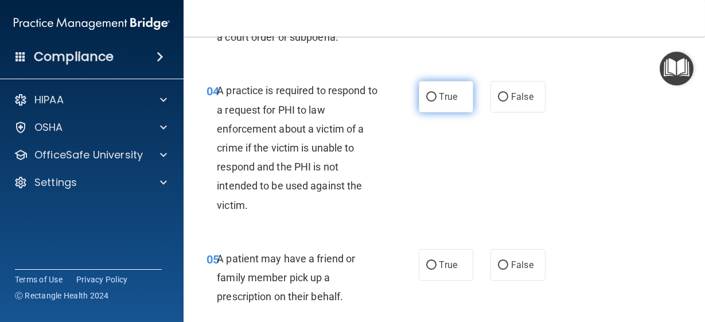
click at [426, 102] on input "True" at bounding box center [431, 97] width 10 height 9
radio input "true"
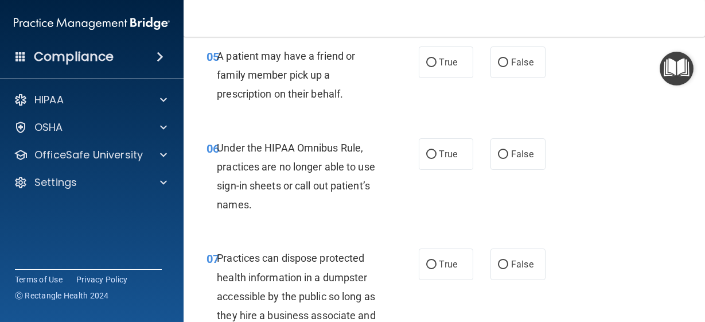
scroll to position [647, 0]
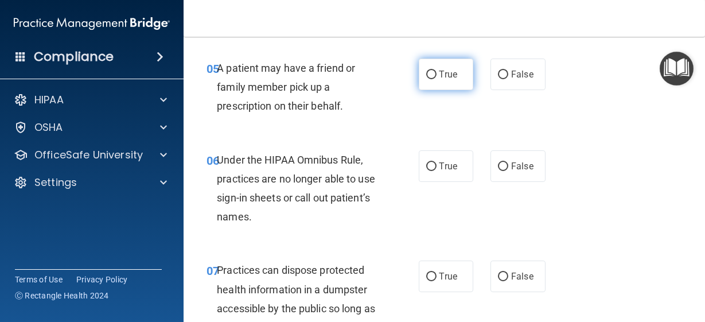
click at [426, 79] on input "True" at bounding box center [431, 75] width 10 height 9
radio input "true"
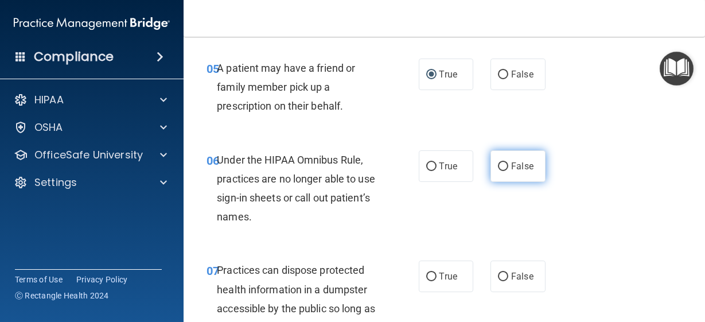
click at [498, 171] on input "False" at bounding box center [503, 166] width 10 height 9
radio input "true"
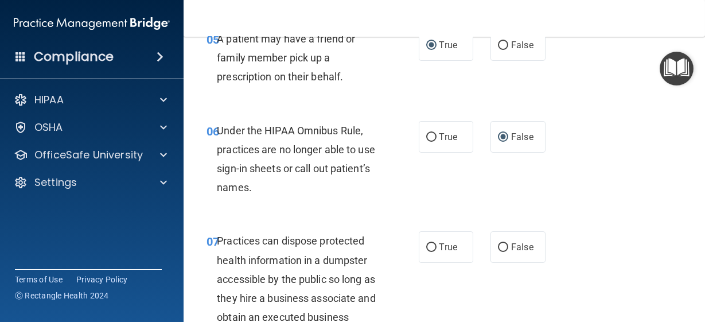
scroll to position [723, 0]
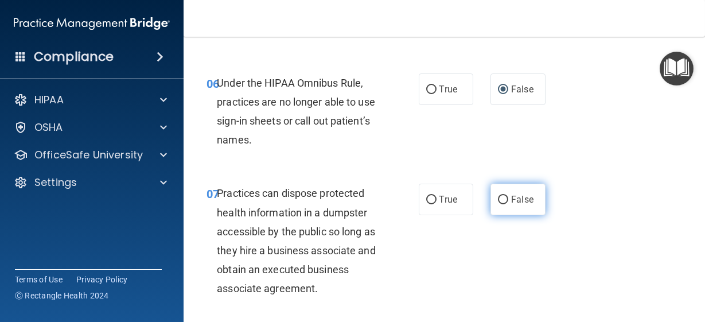
click at [499, 204] on input "False" at bounding box center [503, 200] width 10 height 9
radio input "true"
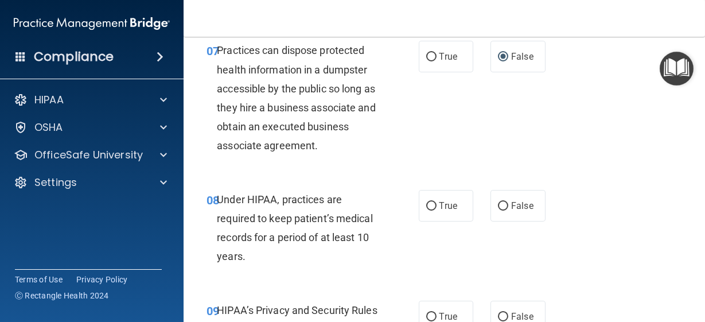
scroll to position [876, 0]
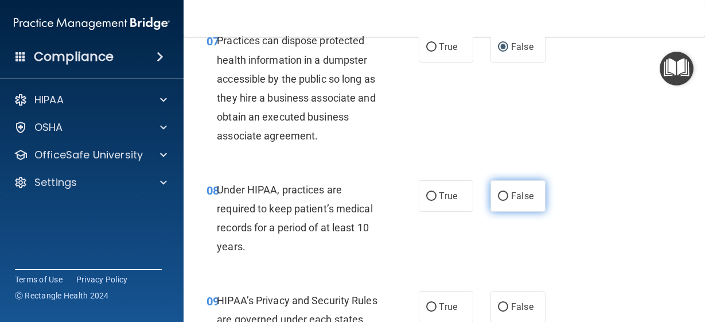
click at [498, 201] on input "False" at bounding box center [503, 196] width 10 height 9
radio input "true"
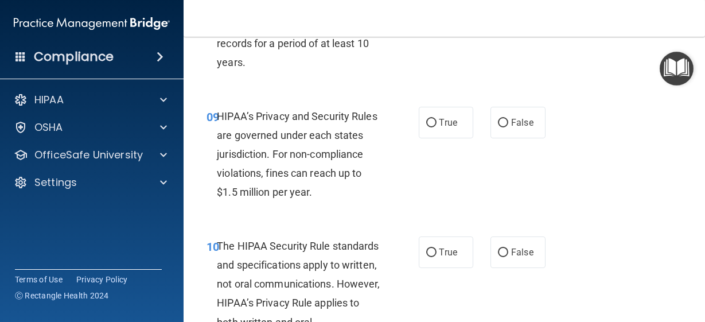
scroll to position [1089, 0]
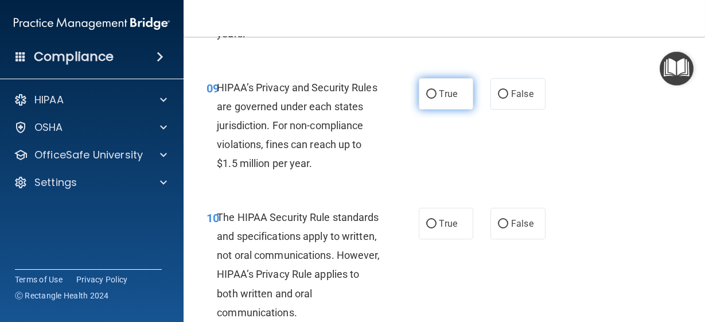
click at [426, 99] on input "True" at bounding box center [431, 94] width 10 height 9
radio input "true"
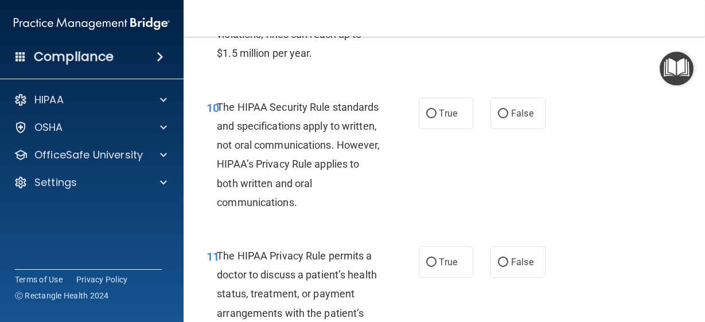
scroll to position [1213, 0]
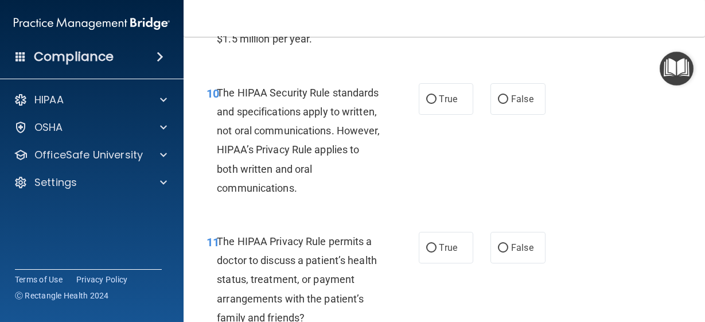
drag, startPoint x: 693, startPoint y: 184, endPoint x: 670, endPoint y: 197, distance: 26.5
click at [670, 197] on main "- The HIPAA Quiz #2 This quiz doesn’t expire until [DATE]. Are you sure you wan…" at bounding box center [445, 179] width 522 height 285
click at [428, 104] on input "True" at bounding box center [431, 99] width 10 height 9
radio input "true"
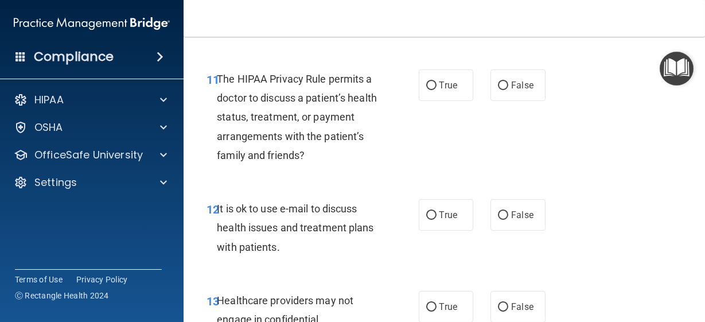
scroll to position [1405, 0]
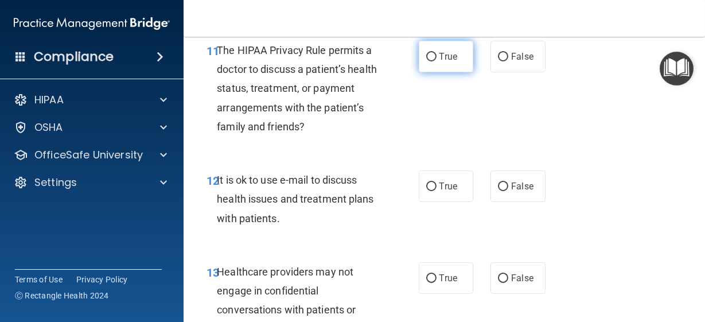
click at [426, 61] on input "True" at bounding box center [431, 57] width 10 height 9
radio input "true"
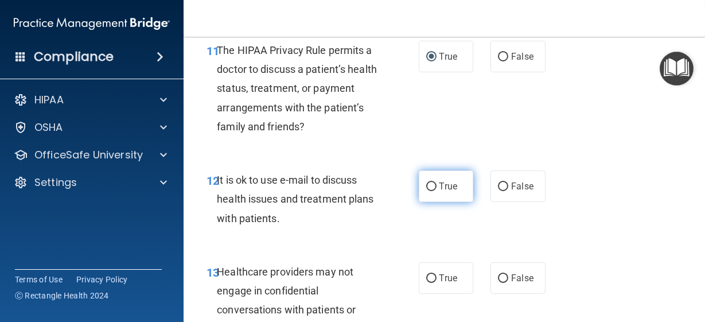
click at [426, 191] on input "True" at bounding box center [431, 186] width 10 height 9
radio input "true"
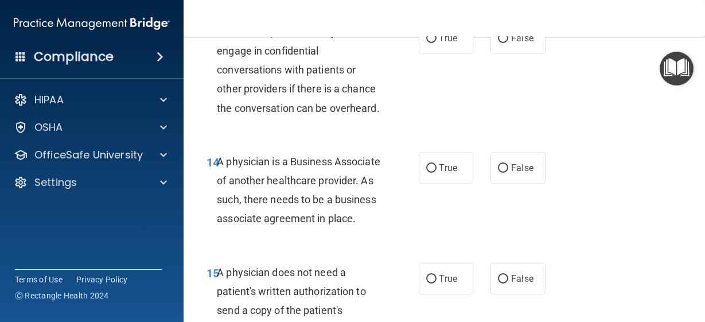
scroll to position [1668, 0]
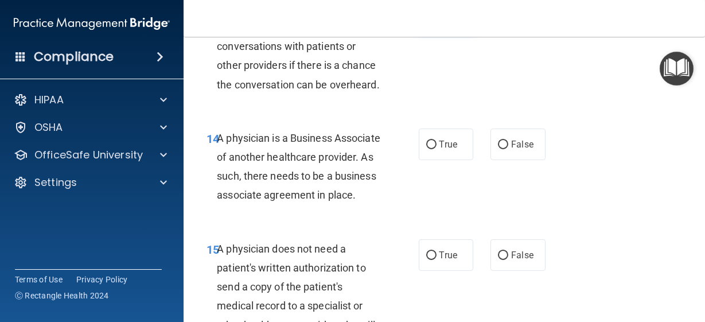
click at [426, 20] on input "True" at bounding box center [431, 15] width 10 height 9
radio input "true"
drag, startPoint x: 426, startPoint y: 73, endPoint x: 456, endPoint y: 70, distance: 30.0
click at [456, 30] on label "True" at bounding box center [446, 15] width 55 height 32
click at [437, 20] on input "True" at bounding box center [431, 15] width 10 height 9
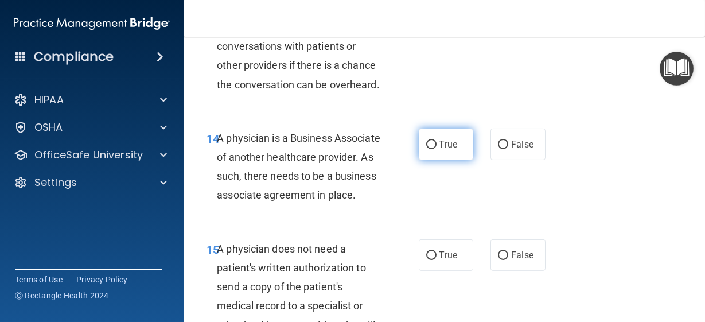
click at [426, 149] on input "True" at bounding box center [431, 145] width 10 height 9
radio input "true"
drag, startPoint x: 530, startPoint y: 209, endPoint x: 558, endPoint y: 212, distance: 28.3
click at [535, 160] on label "False" at bounding box center [518, 145] width 55 height 32
click at [508, 149] on input "False" at bounding box center [503, 145] width 10 height 9
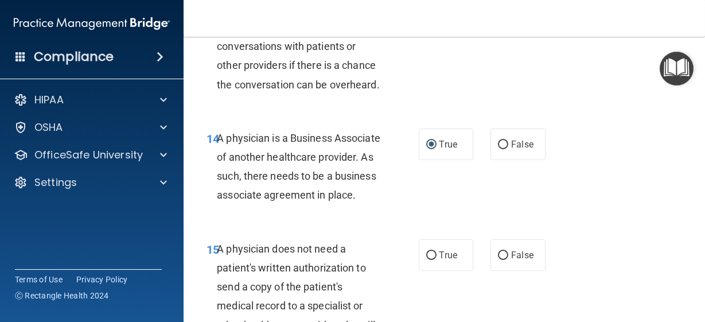
radio input "true"
click at [426, 149] on input "True" at bounding box center [431, 145] width 10 height 9
radio input "true"
radio input "false"
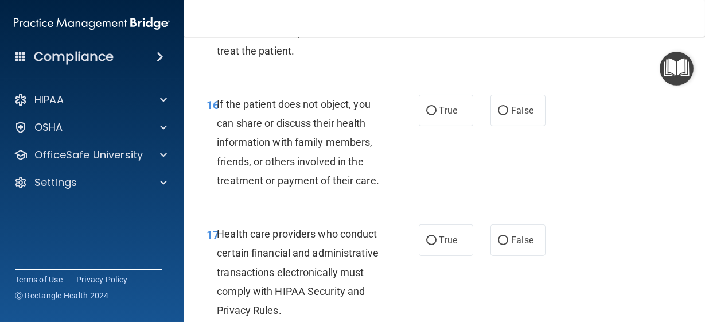
scroll to position [1967, 0]
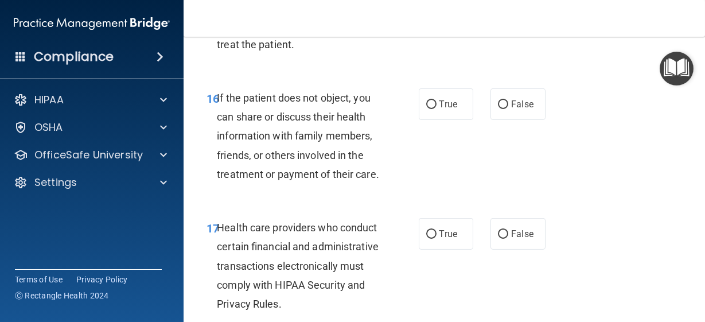
radio input "true"
click at [426, 109] on input "True" at bounding box center [431, 104] width 10 height 9
radio input "true"
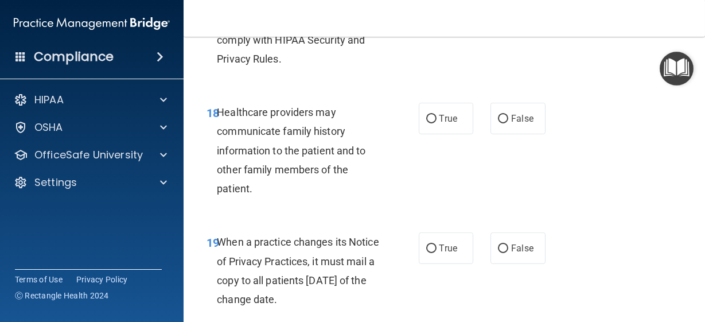
scroll to position [2219, 0]
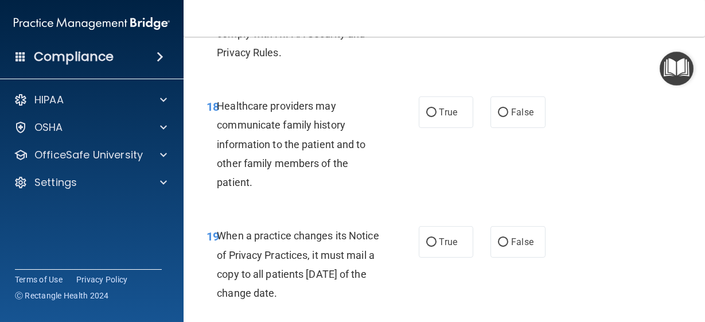
drag, startPoint x: 422, startPoint y: 97, endPoint x: 402, endPoint y: 167, distance: 73.0
click at [402, 68] on div "17 Health care providers who conduct certain financial and administrative trans…" at bounding box center [312, 17] width 247 height 101
radio input "true"
click at [429, 117] on input "True" at bounding box center [431, 112] width 10 height 9
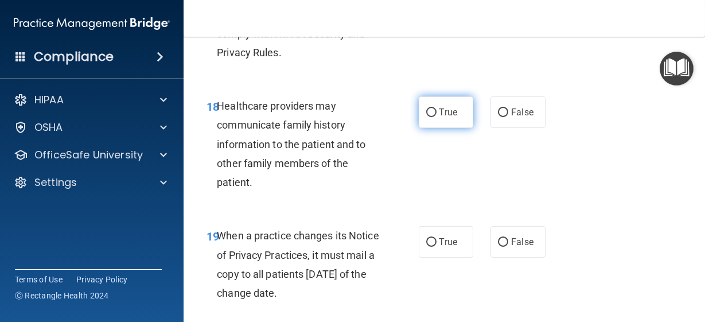
radio input "true"
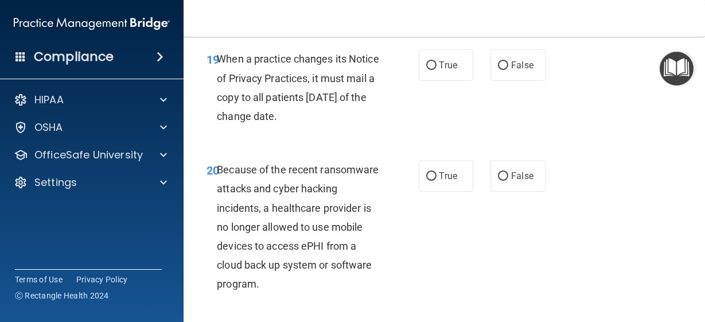
scroll to position [2401, 0]
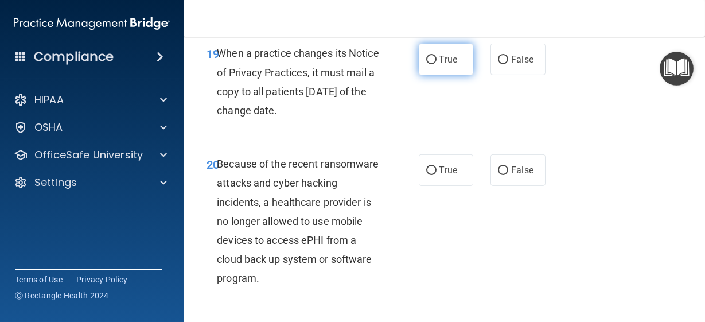
click at [426, 64] on input "True" at bounding box center [431, 60] width 10 height 9
radio input "true"
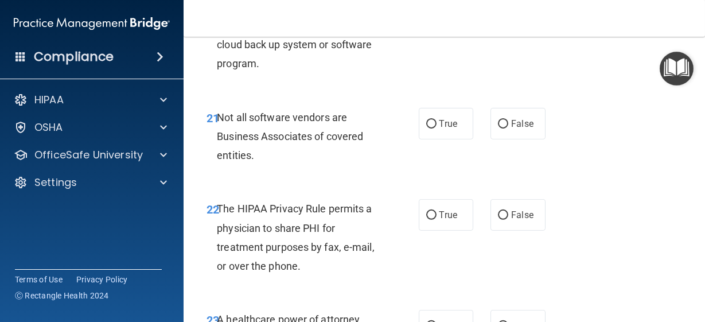
scroll to position [2621, 0]
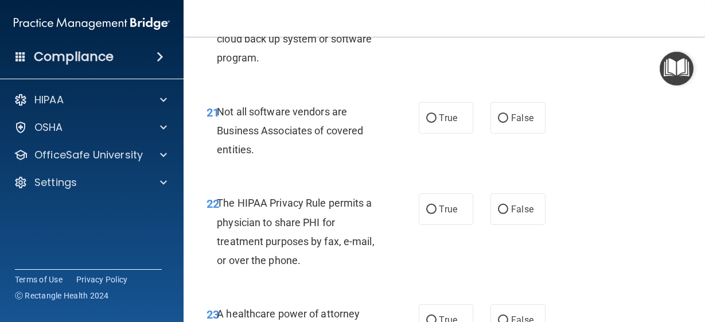
radio input "true"
click at [427, 123] on input "True" at bounding box center [431, 118] width 10 height 9
radio input "true"
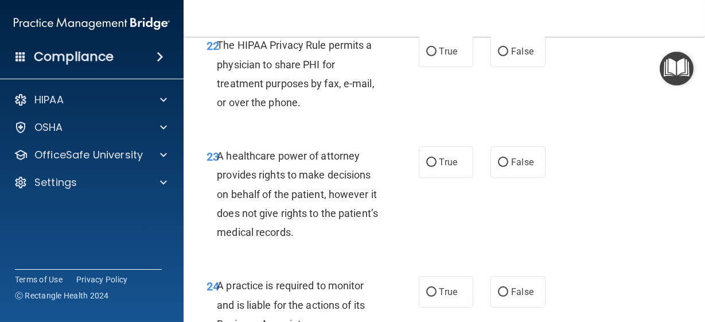
scroll to position [2780, 0]
click at [426, 56] on input "True" at bounding box center [431, 51] width 10 height 9
radio input "true"
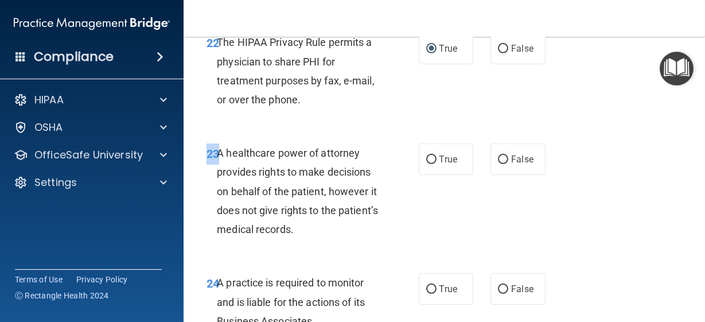
click at [612, 129] on div "22 The HIPAA Privacy Rule permits a physician to share PHI for treatment purpos…" at bounding box center [444, 73] width 493 height 111
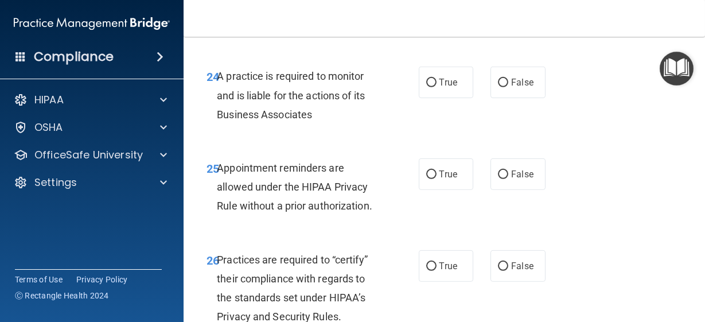
scroll to position [2994, 0]
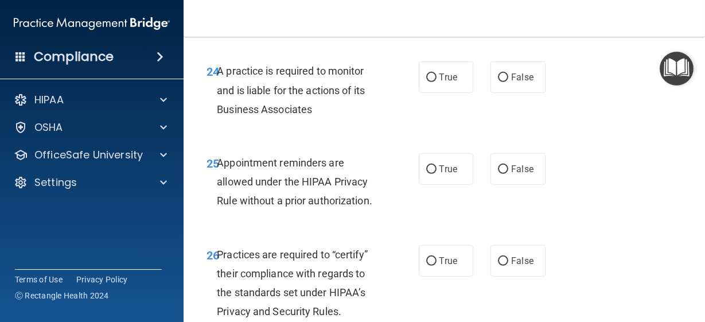
radio input "true"
click at [498, 82] on input "False" at bounding box center [503, 77] width 10 height 9
radio input "true"
click at [498, 174] on input "False" at bounding box center [503, 169] width 10 height 9
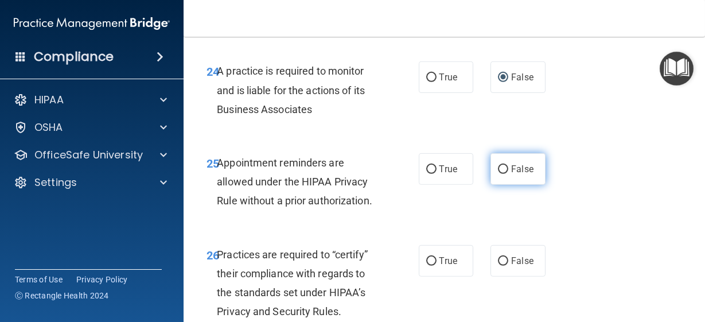
radio input "true"
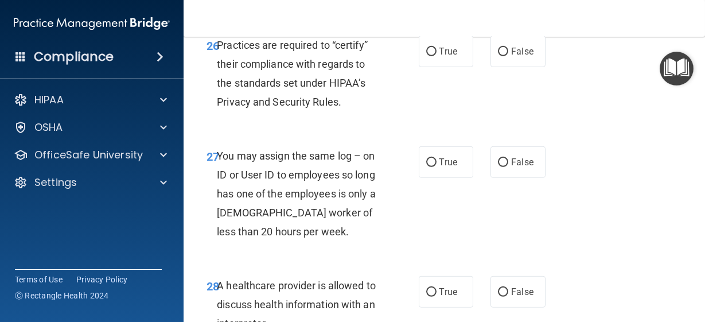
scroll to position [3214, 0]
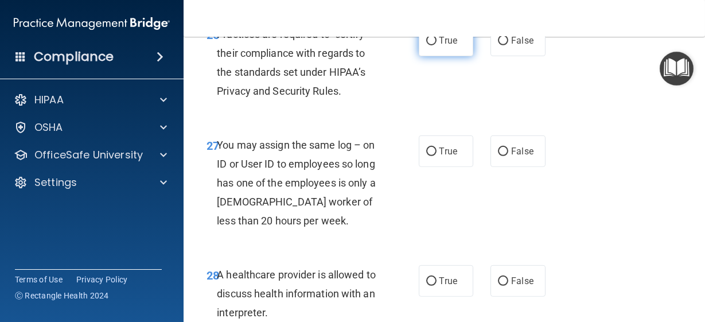
click at [426, 45] on input "True" at bounding box center [431, 41] width 10 height 9
radio input "true"
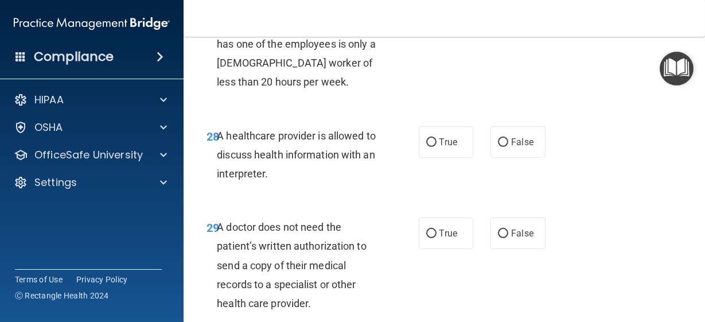
scroll to position [3355, 0]
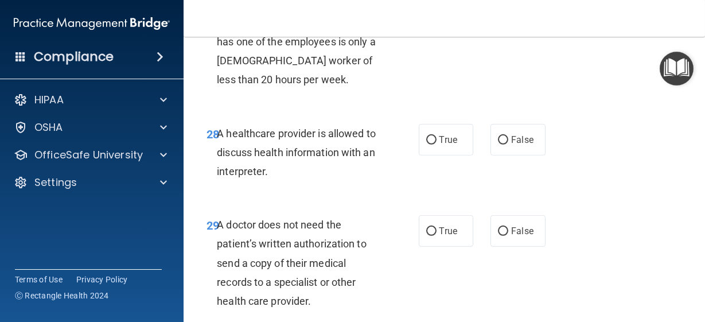
click at [500, 15] on input "False" at bounding box center [503, 10] width 10 height 9
radio input "true"
click at [427, 145] on input "True" at bounding box center [431, 140] width 10 height 9
radio input "true"
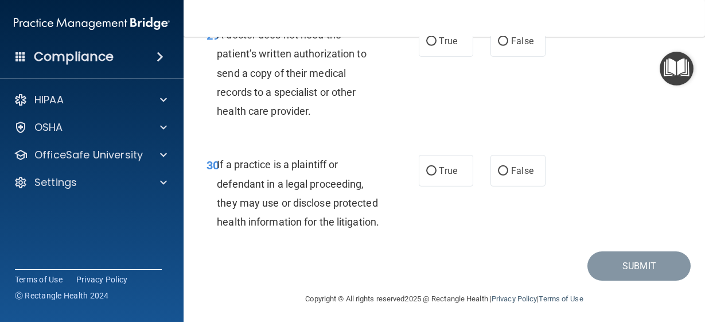
scroll to position [3547, 0]
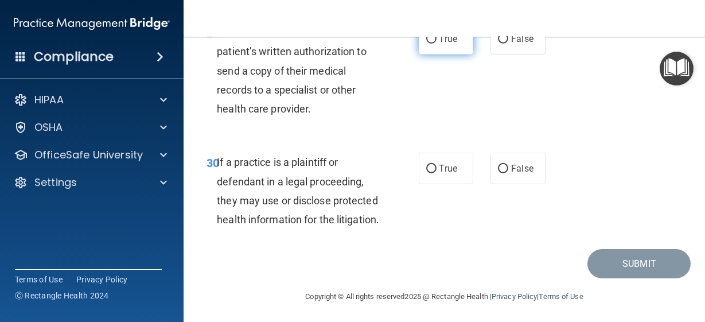
click at [427, 44] on input "True" at bounding box center [431, 39] width 10 height 9
radio input "true"
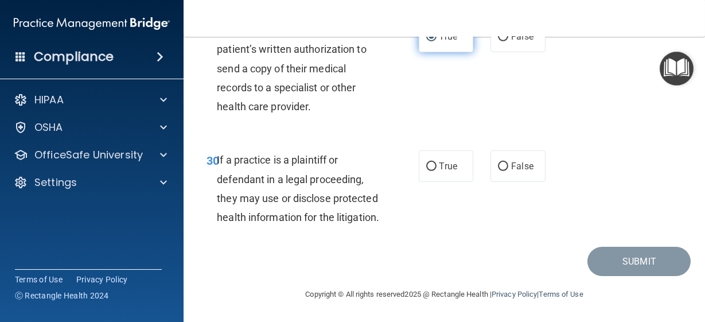
scroll to position [3683, 0]
click at [500, 162] on input "False" at bounding box center [503, 166] width 10 height 9
radio input "true"
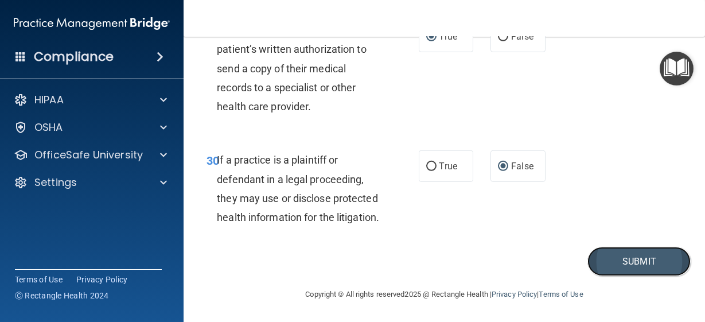
click at [624, 258] on button "Submit" at bounding box center [639, 261] width 103 height 29
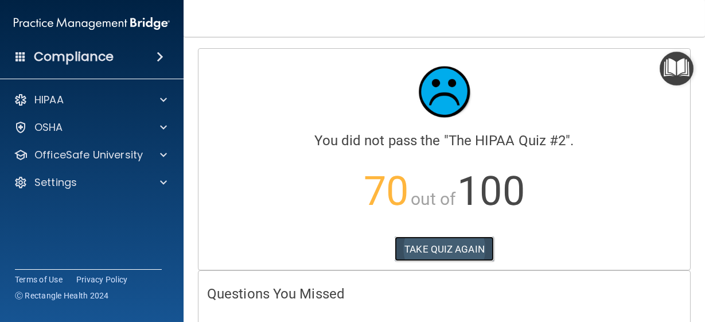
click at [452, 246] on button "TAKE QUIZ AGAIN" at bounding box center [444, 248] width 99 height 25
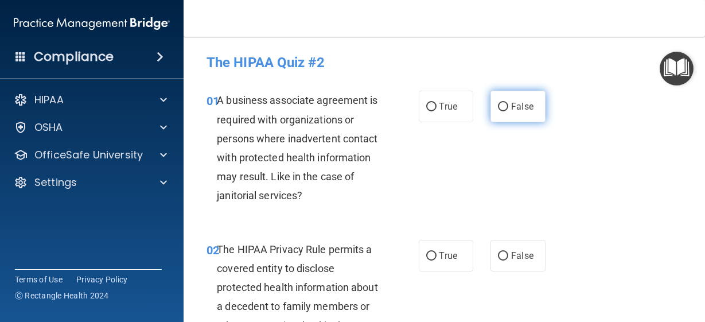
click at [498, 107] on input "False" at bounding box center [503, 107] width 10 height 9
radio input "true"
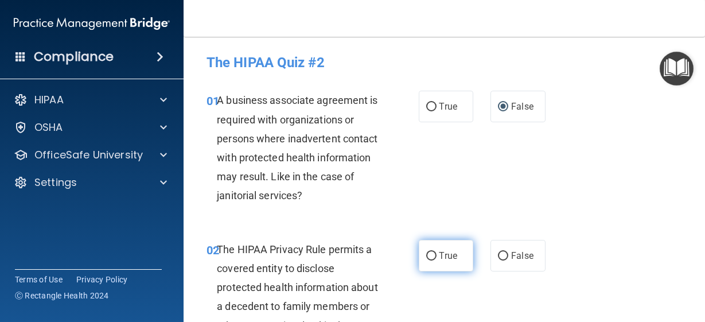
click at [426, 254] on input "True" at bounding box center [431, 256] width 10 height 9
radio input "true"
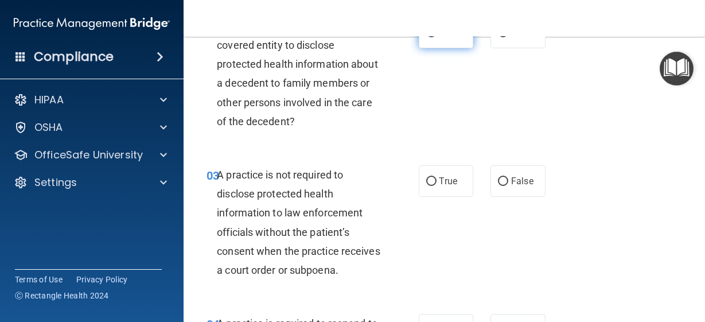
scroll to position [224, 0]
click at [498, 185] on input "False" at bounding box center [503, 181] width 10 height 9
radio input "true"
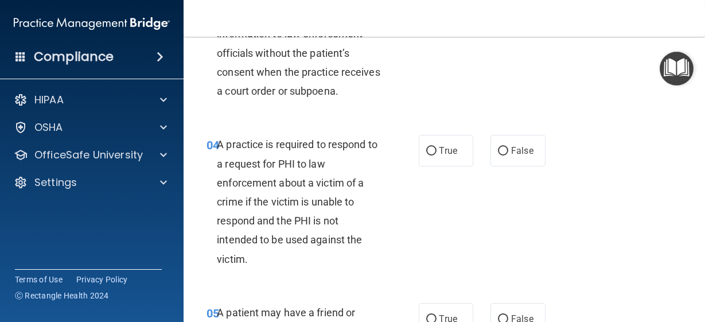
scroll to position [403, 0]
click at [498, 154] on input "False" at bounding box center [503, 150] width 10 height 9
radio input "true"
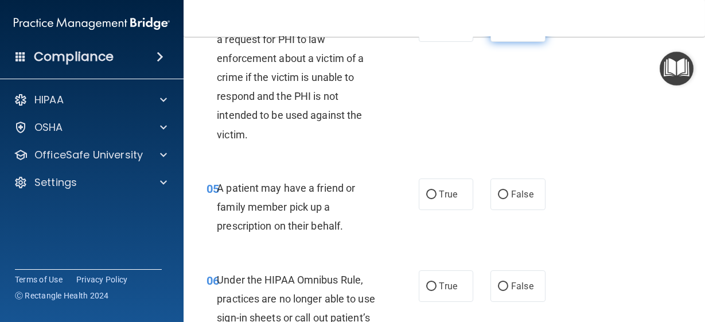
scroll to position [550, 0]
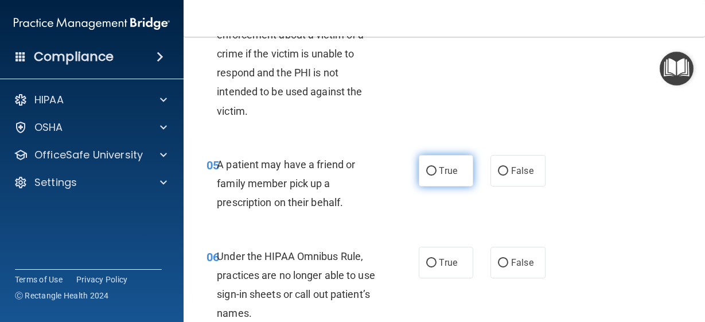
click at [426, 176] on input "True" at bounding box center [431, 171] width 10 height 9
radio input "true"
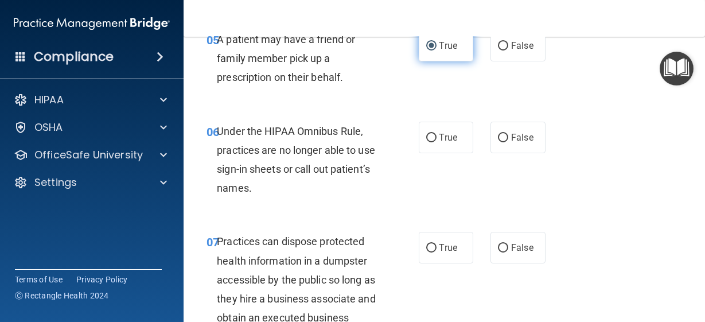
scroll to position [688, 0]
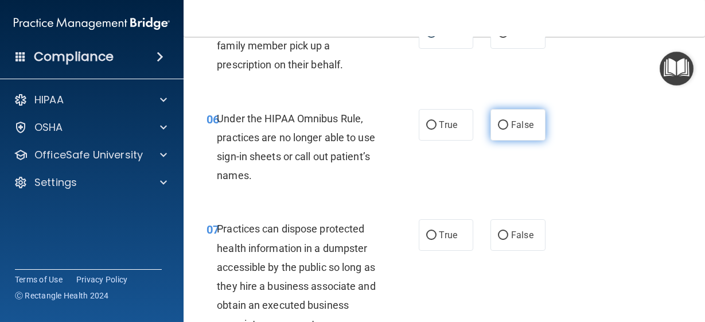
click at [498, 130] on input "False" at bounding box center [503, 125] width 10 height 9
radio input "true"
click at [498, 240] on input "False" at bounding box center [503, 235] width 10 height 9
radio input "true"
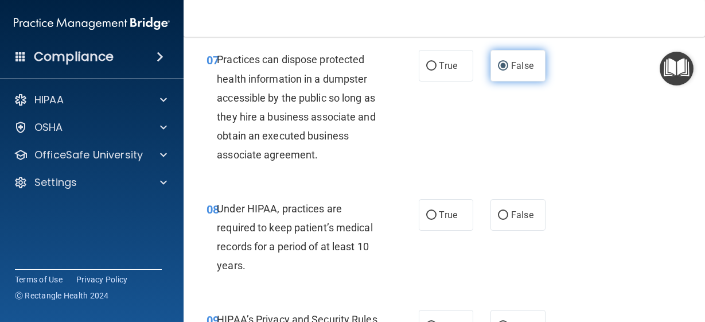
scroll to position [861, 0]
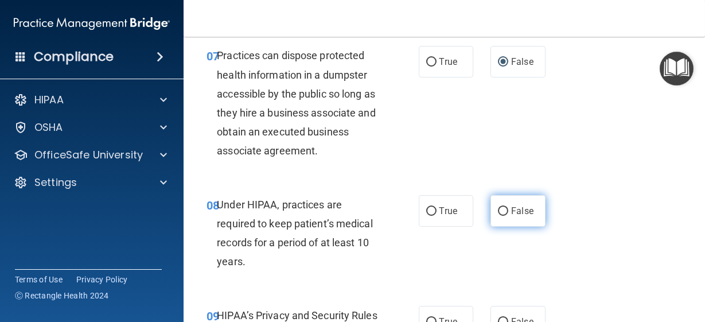
click at [499, 216] on input "False" at bounding box center [503, 211] width 10 height 9
radio input "true"
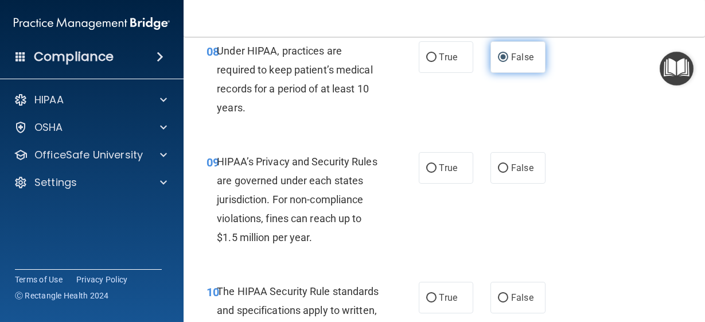
scroll to position [1022, 0]
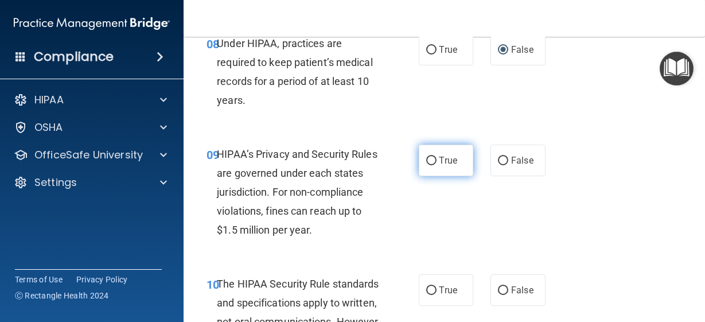
click at [426, 165] on input "True" at bounding box center [431, 161] width 10 height 9
radio input "true"
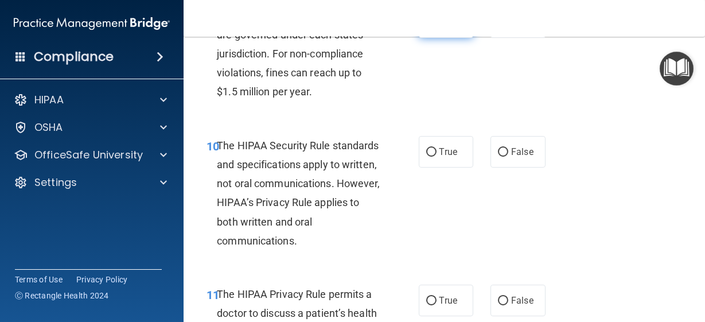
scroll to position [1161, 0]
click at [498, 27] on input "False" at bounding box center [503, 22] width 10 height 9
radio input "true"
radio input "false"
click at [426, 157] on input "True" at bounding box center [431, 152] width 10 height 9
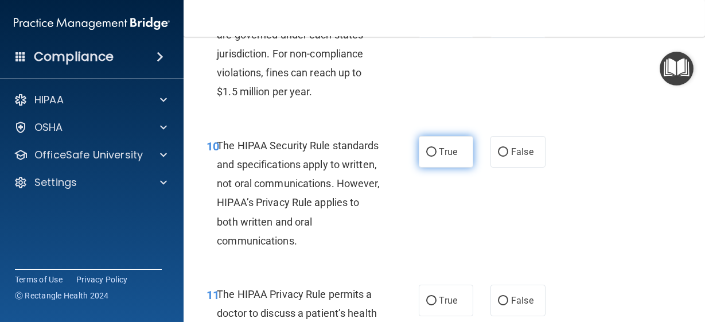
radio input "true"
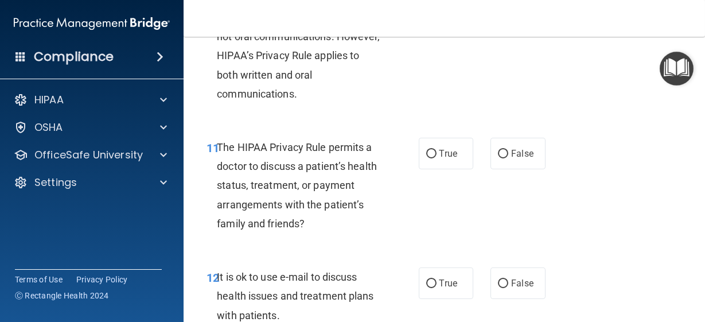
scroll to position [1309, 0]
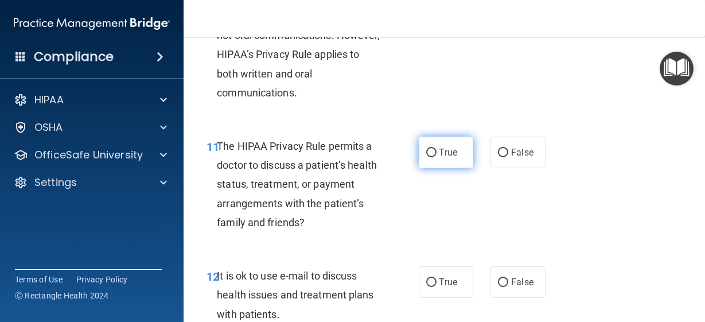
click at [426, 157] on input "True" at bounding box center [431, 153] width 10 height 9
radio input "true"
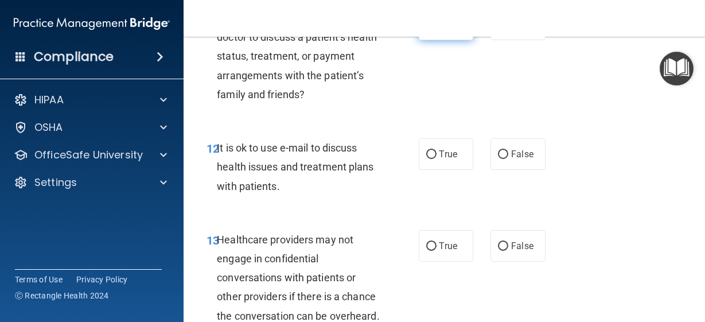
scroll to position [1439, 0]
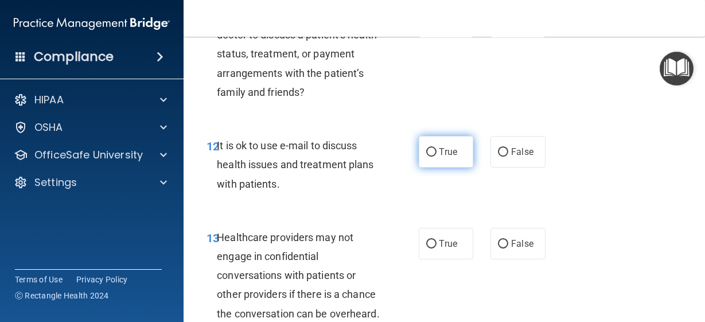
click at [427, 157] on input "True" at bounding box center [431, 152] width 10 height 9
radio input "true"
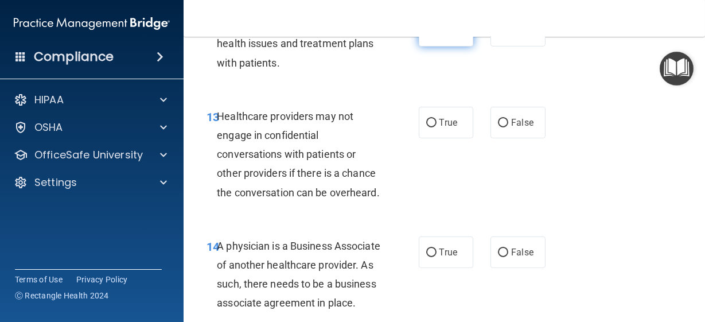
scroll to position [1573, 0]
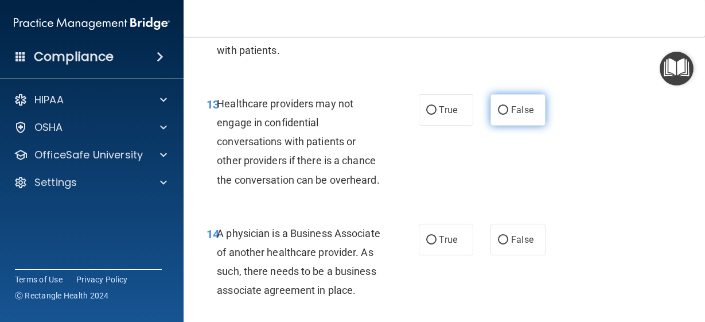
click at [498, 115] on input "False" at bounding box center [503, 110] width 10 height 9
radio input "true"
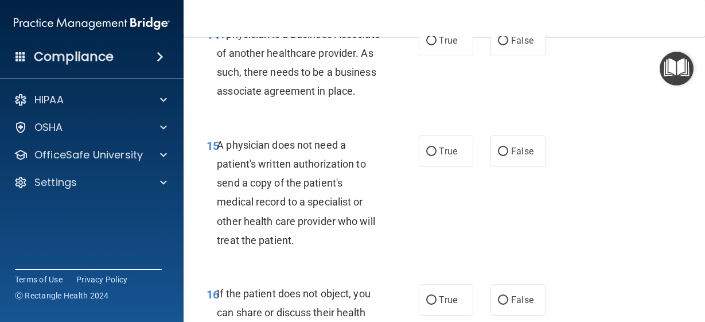
scroll to position [1797, 0]
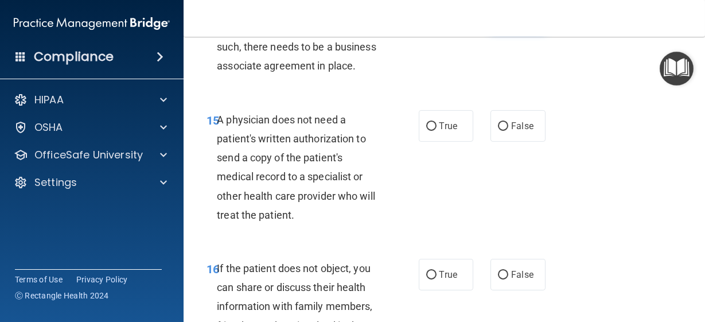
click at [500, 20] on input "False" at bounding box center [503, 15] width 10 height 9
radio input "true"
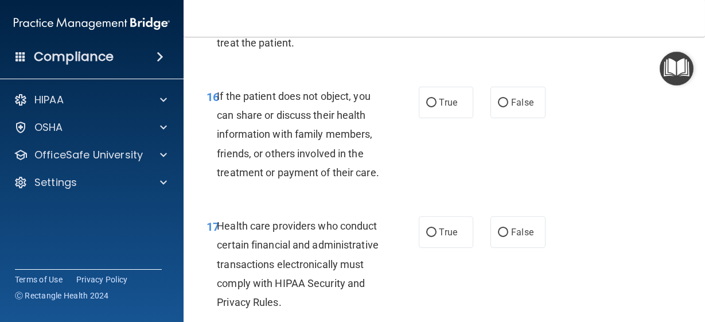
scroll to position [1973, 0]
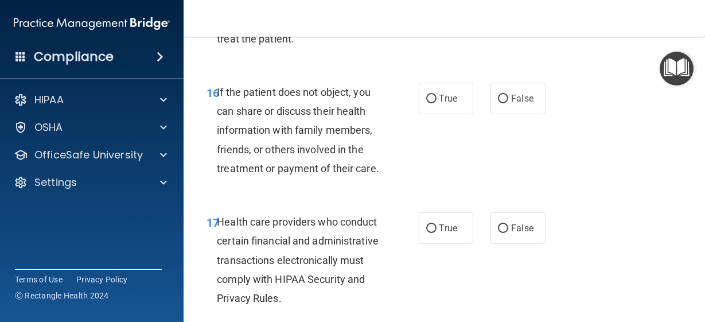
radio input "true"
click at [427, 103] on input "True" at bounding box center [431, 99] width 10 height 9
radio input "true"
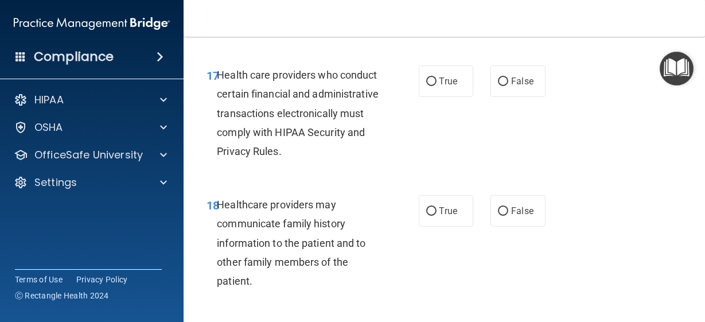
scroll to position [2121, 0]
click at [426, 85] on input "True" at bounding box center [431, 81] width 10 height 9
radio input "true"
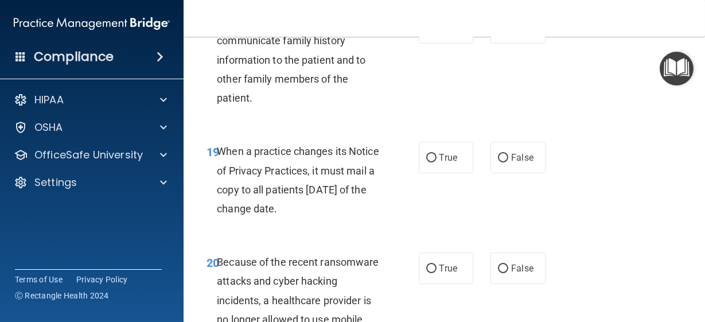
scroll to position [2304, 0]
click at [498, 32] on input "False" at bounding box center [503, 28] width 10 height 9
radio input "true"
click at [500, 162] on input "False" at bounding box center [503, 157] width 10 height 9
radio input "true"
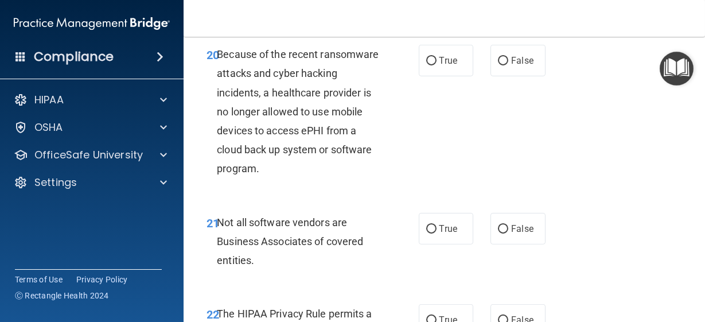
scroll to position [2512, 0]
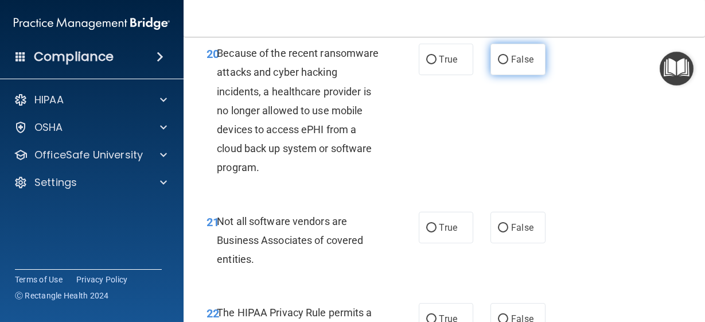
click at [498, 64] on input "False" at bounding box center [503, 60] width 10 height 9
radio input "true"
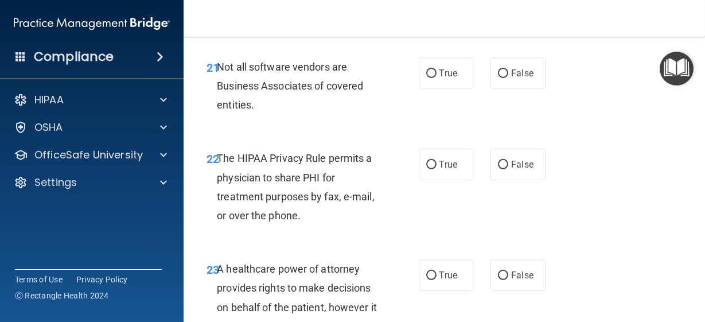
scroll to position [2694, 0]
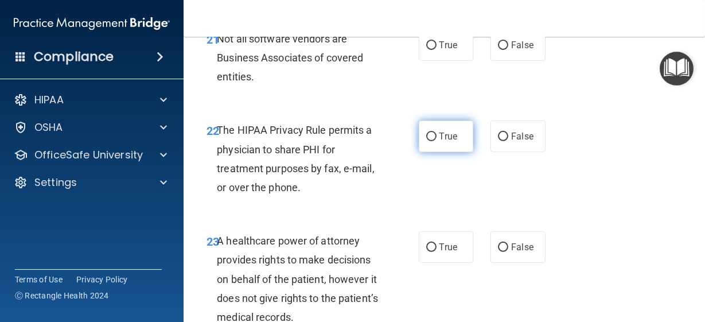
click at [426, 141] on input "True" at bounding box center [431, 137] width 10 height 9
radio input "true"
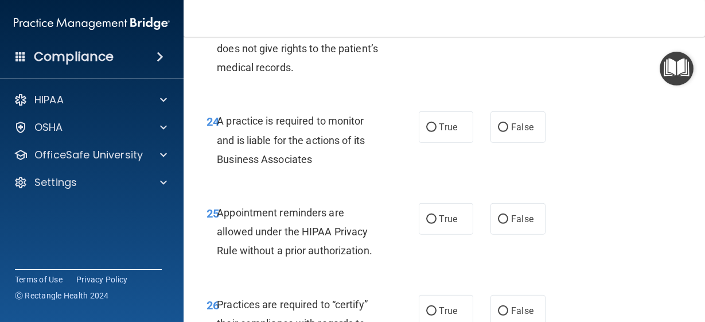
scroll to position [2950, 0]
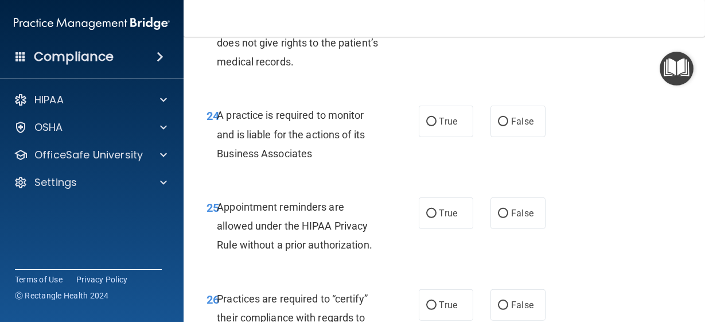
radio input "true"
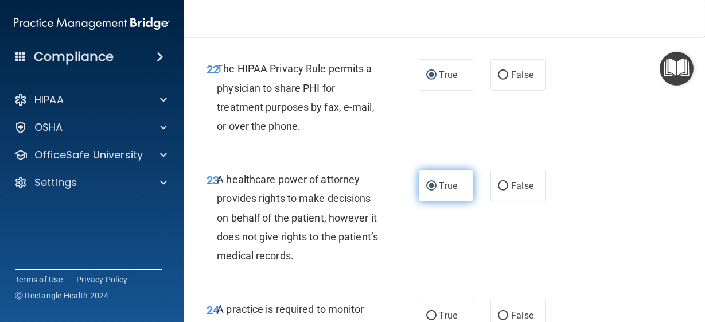
scroll to position [2744, 0]
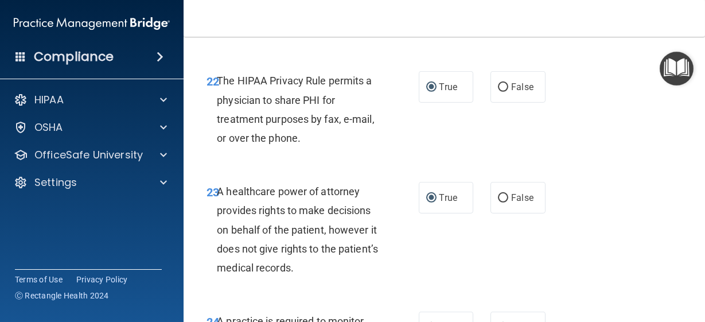
radio input "true"
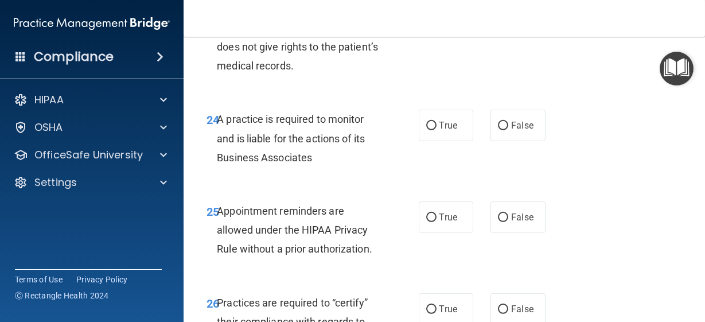
scroll to position [2972, 0]
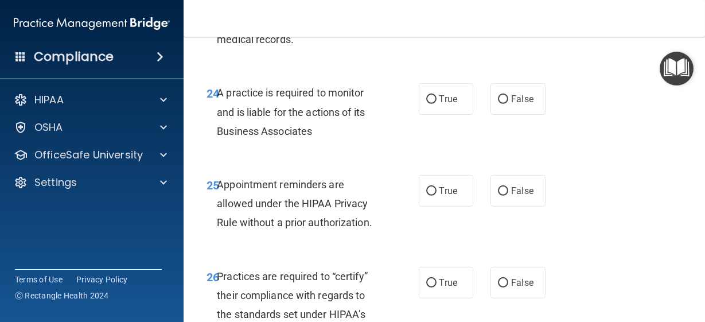
radio input "true"
radio input "false"
click at [498, 104] on input "False" at bounding box center [503, 99] width 10 height 9
radio input "true"
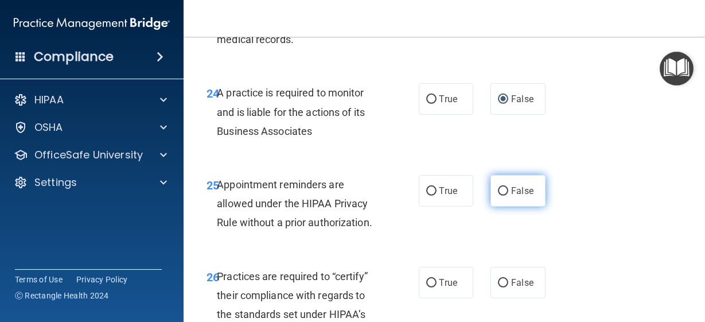
click at [498, 196] on input "False" at bounding box center [503, 191] width 10 height 9
radio input "true"
click at [426, 196] on input "True" at bounding box center [431, 191] width 10 height 9
radio input "true"
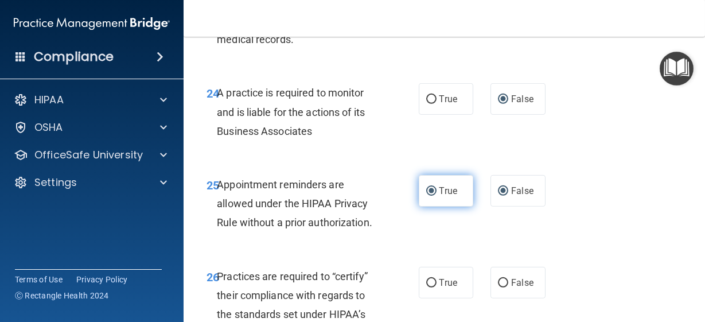
radio input "false"
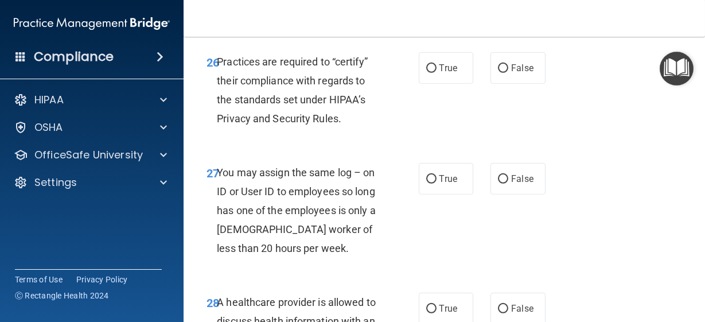
scroll to position [3204, 0]
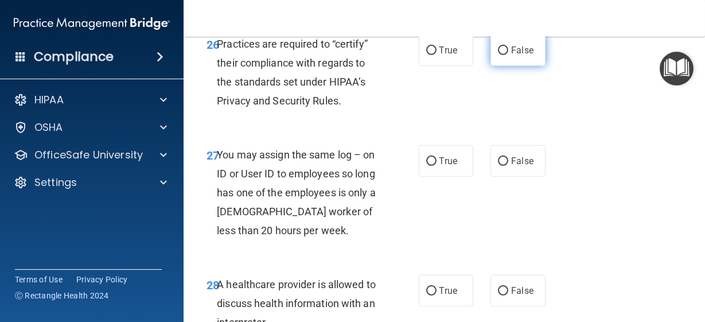
click at [499, 55] on input "False" at bounding box center [503, 50] width 10 height 9
radio input "true"
click at [499, 166] on input "False" at bounding box center [503, 161] width 10 height 9
radio input "true"
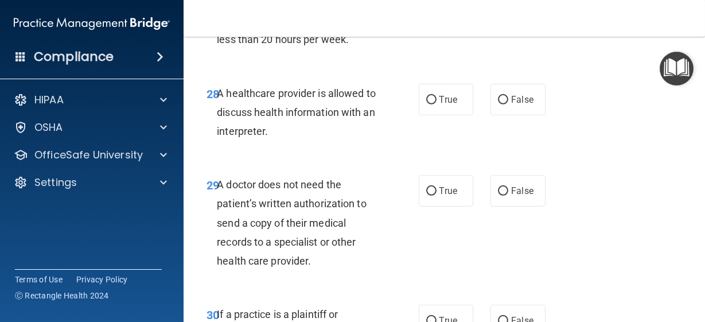
scroll to position [3400, 0]
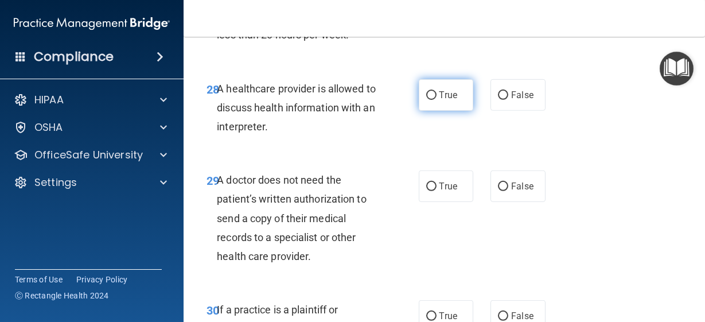
click at [426, 100] on input "True" at bounding box center [431, 95] width 10 height 9
radio input "true"
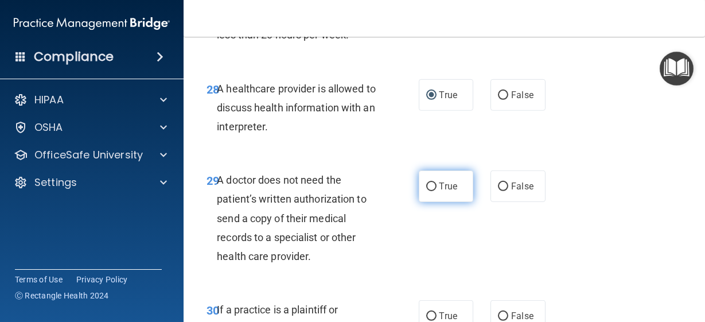
click at [429, 191] on input "True" at bounding box center [431, 186] width 10 height 9
radio input "true"
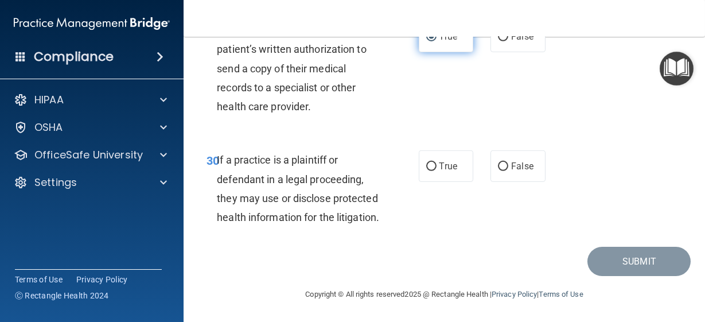
scroll to position [3598, 0]
click at [426, 171] on input "True" at bounding box center [431, 166] width 10 height 9
radio input "true"
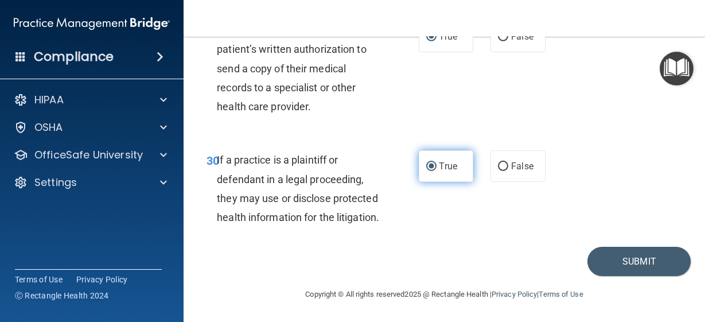
scroll to position [3683, 0]
click at [620, 263] on button "Submit" at bounding box center [639, 261] width 103 height 29
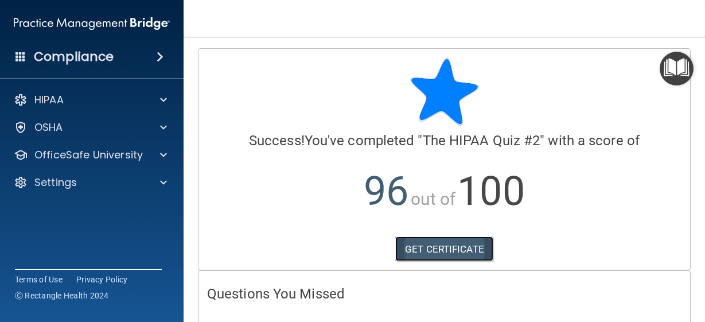
click at [436, 253] on link "GET CERTIFICATE" at bounding box center [444, 248] width 98 height 25
